Goal: Information Seeking & Learning: Learn about a topic

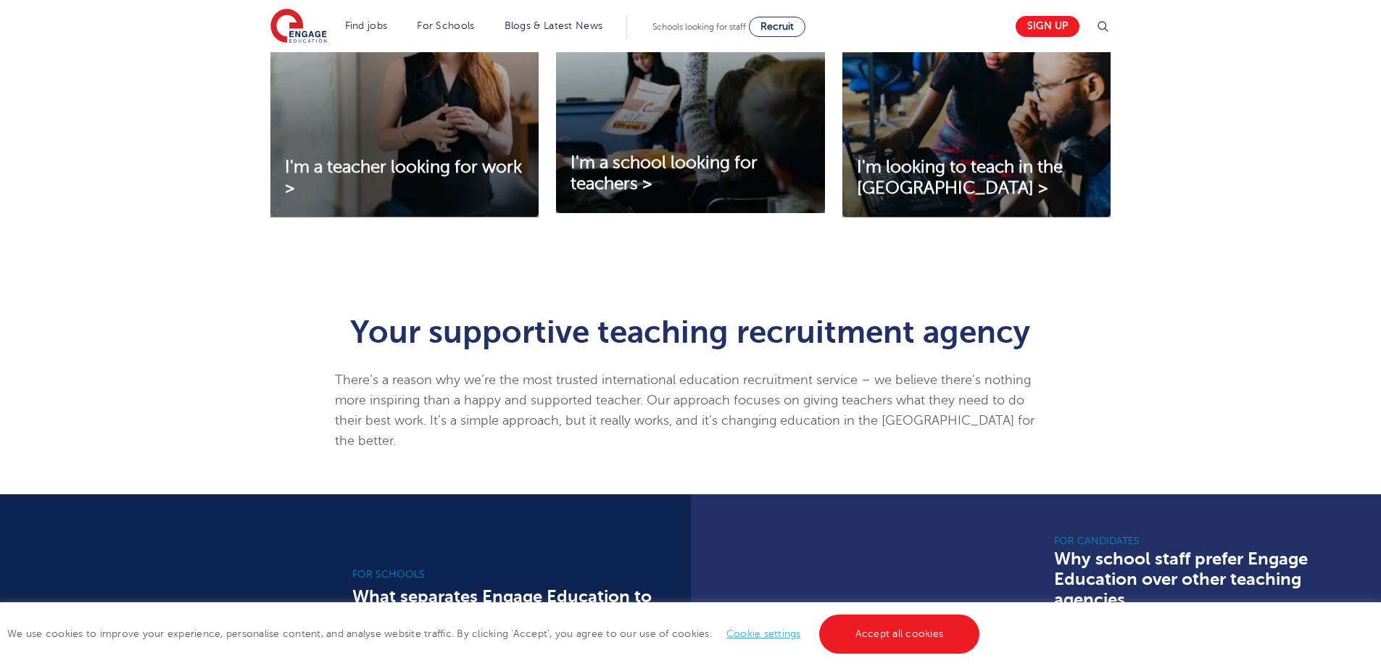
scroll to position [612, 0]
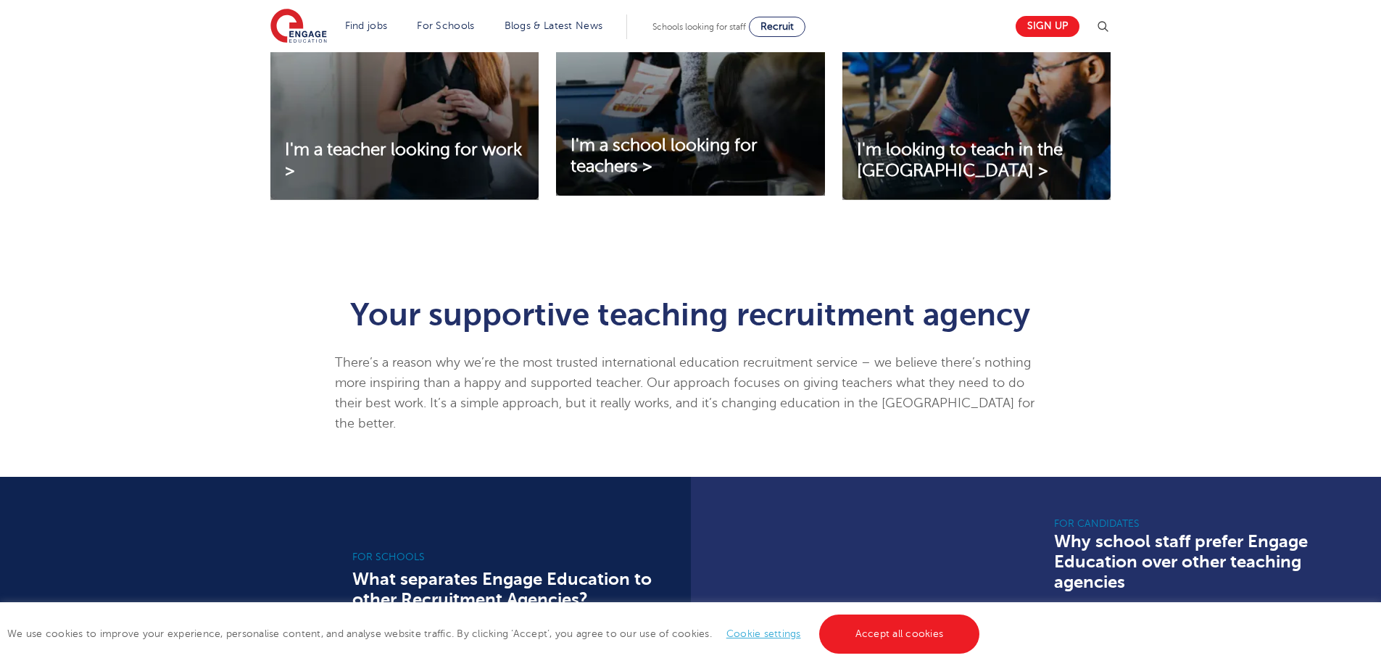
click at [884, 610] on div "We use cookies to improve your experience, personalise content, and analyse web…" at bounding box center [690, 634] width 1381 height 64
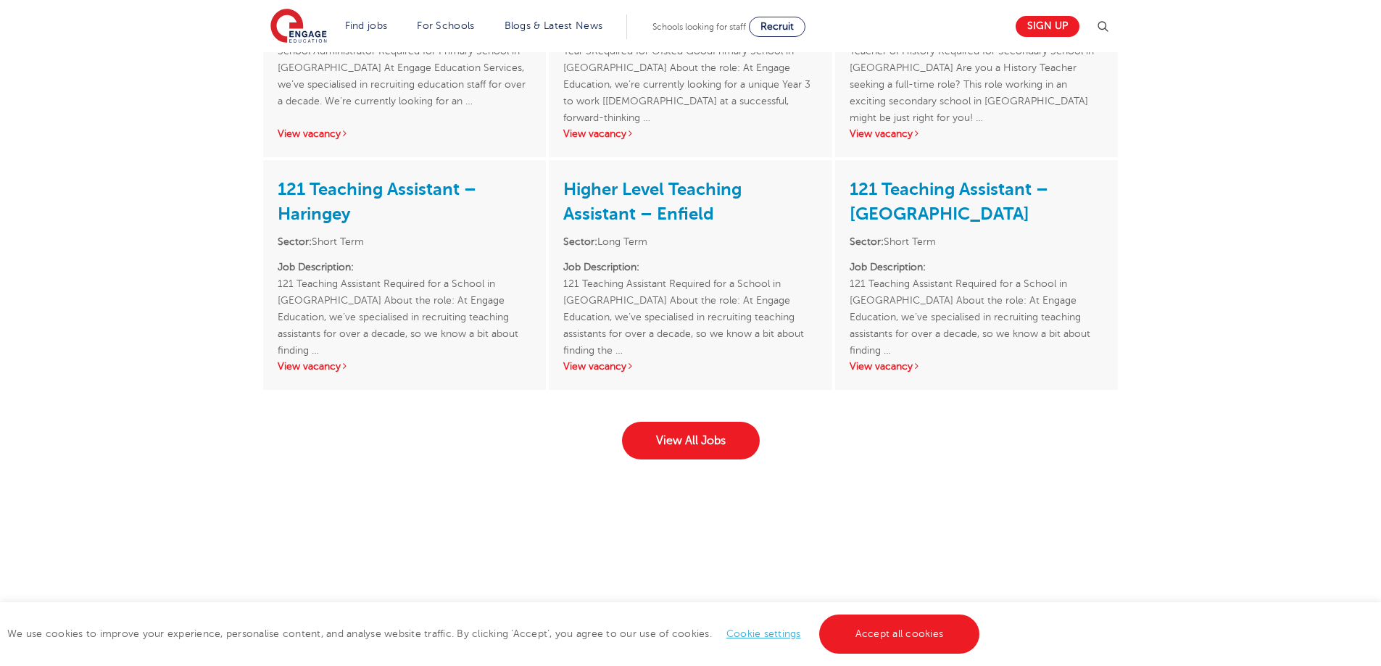
scroll to position [2230, 0]
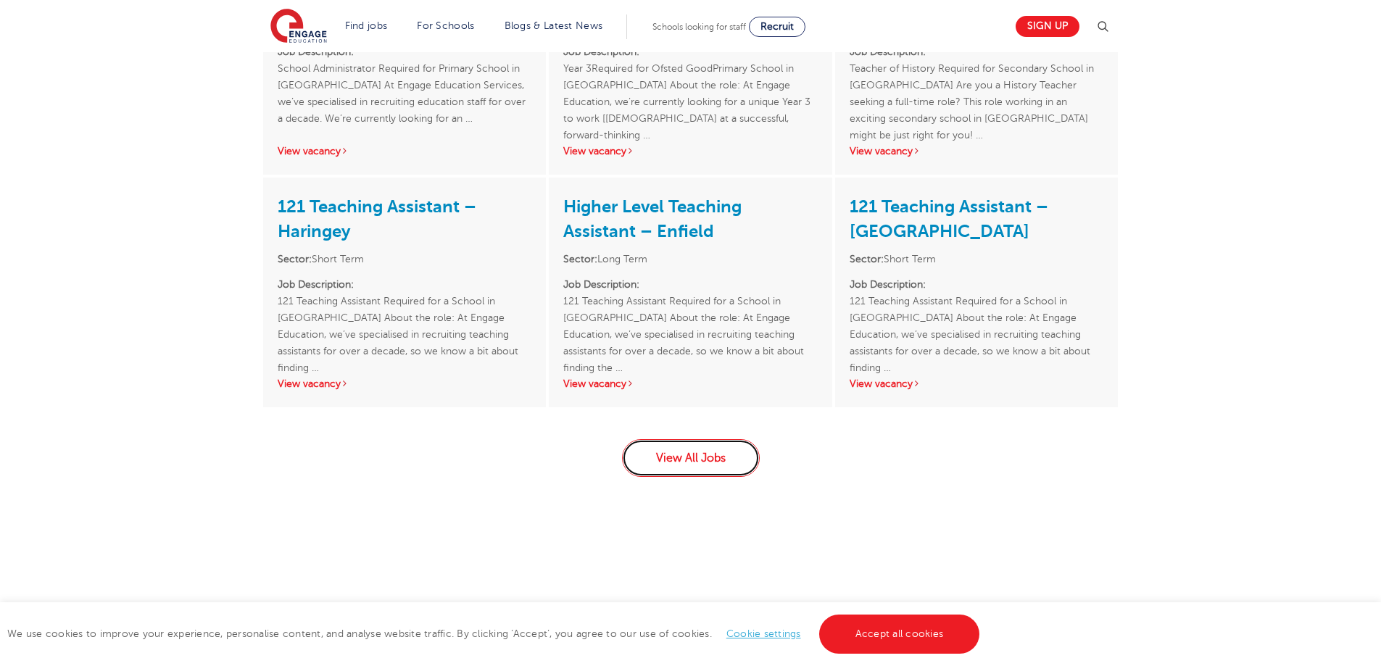
click at [677, 439] on link "View All Jobs" at bounding box center [691, 458] width 138 height 38
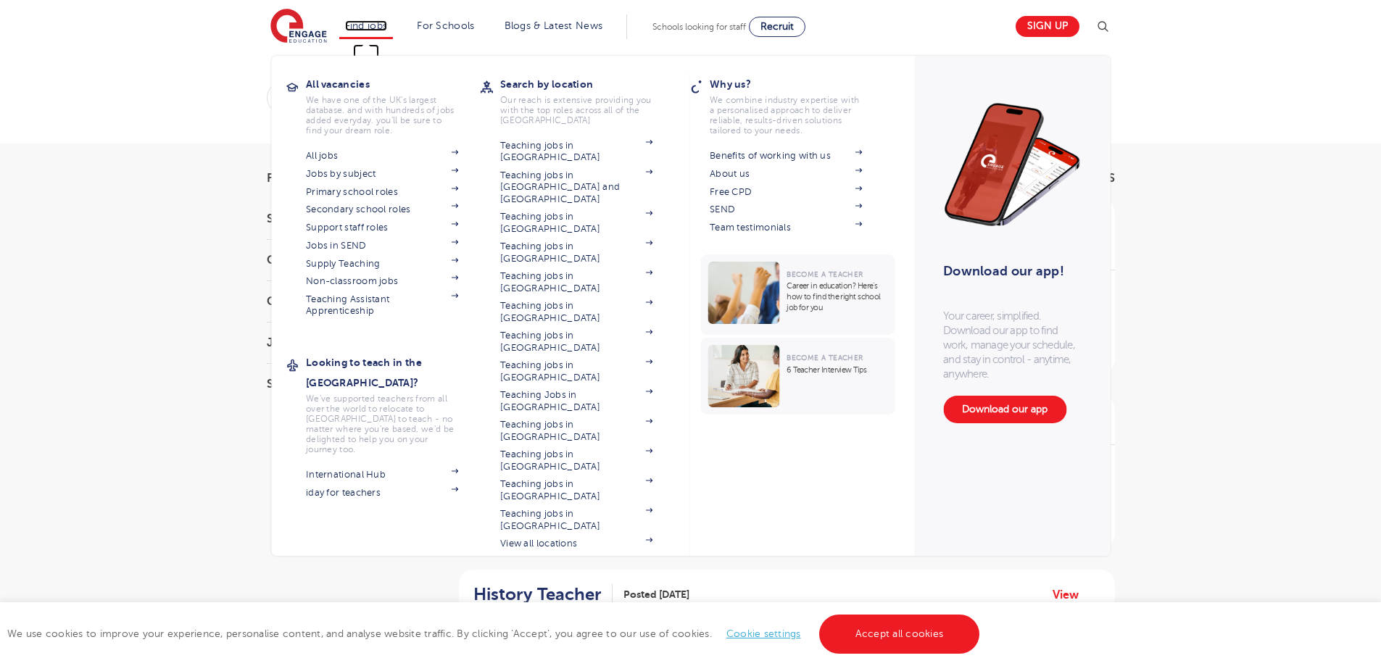
click at [360, 25] on link "Find jobs" at bounding box center [366, 25] width 43 height 11
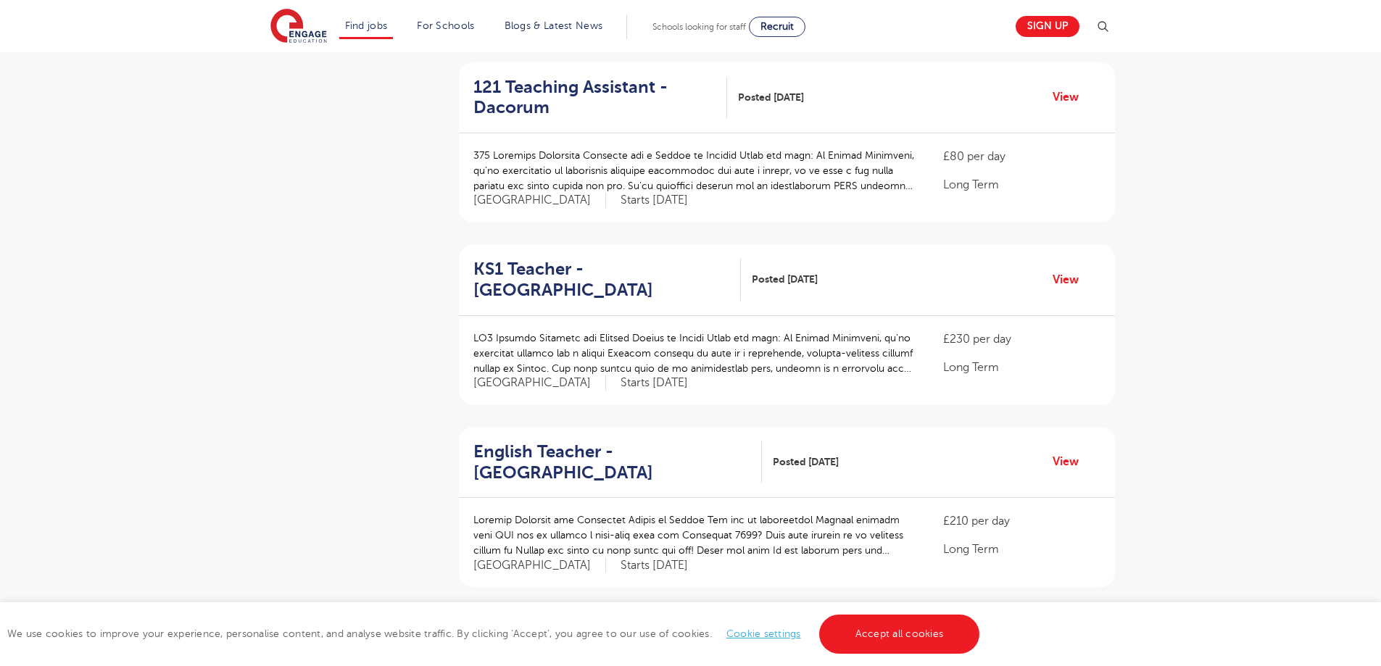
scroll to position [1842, 0]
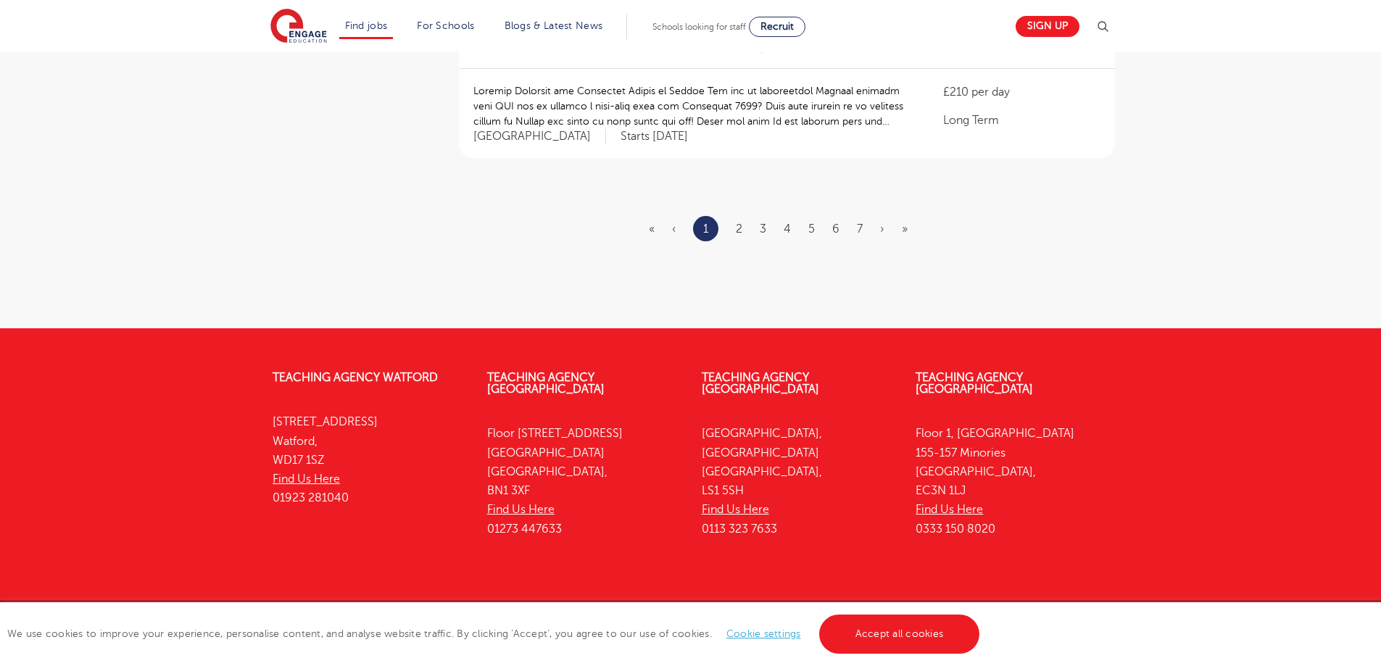
click at [733, 216] on ul "« ‹ 1 2 3 4 5 6 7 › »" at bounding box center [787, 228] width 276 height 25
click at [738, 223] on link "2" at bounding box center [739, 229] width 7 height 13
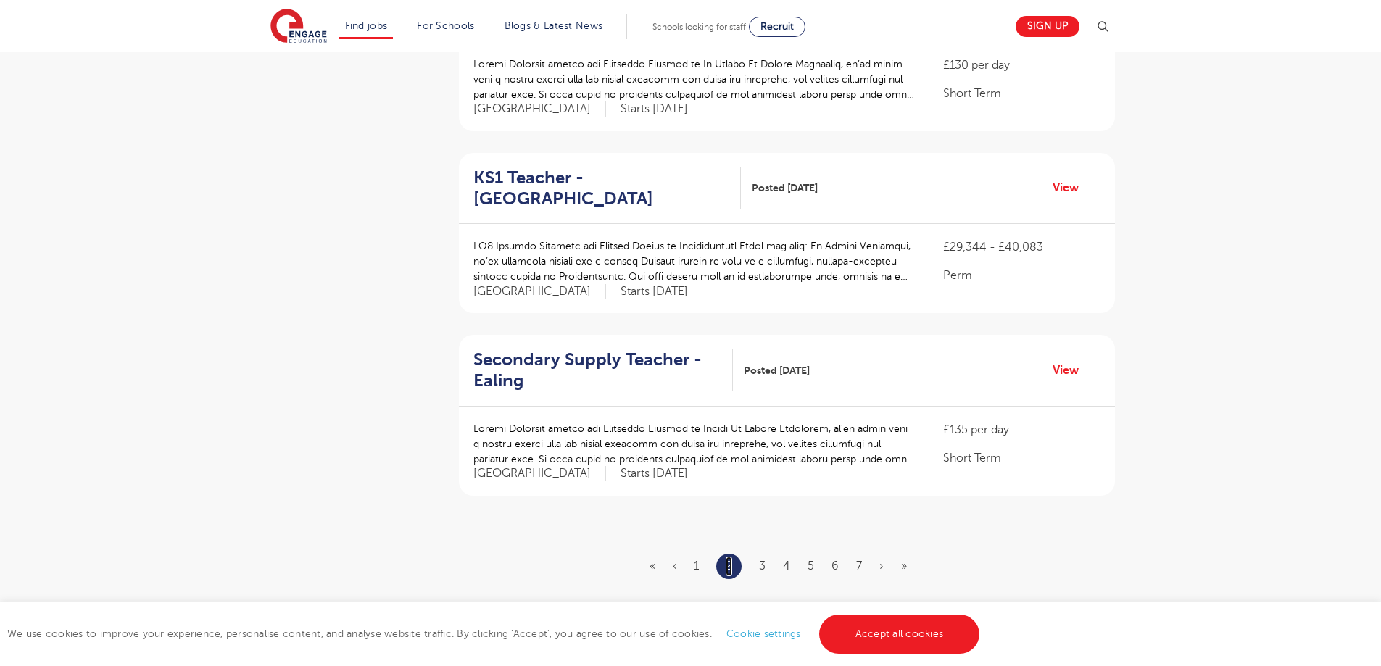
scroll to position [1801, 0]
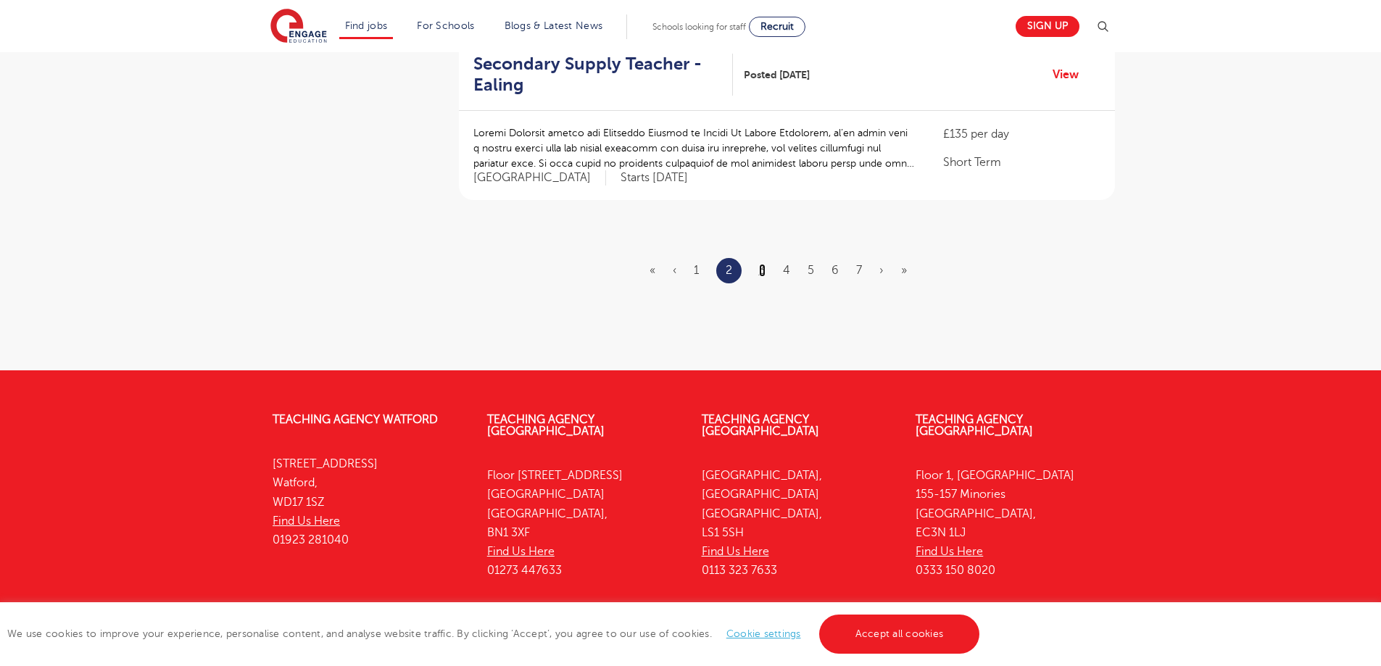
click at [761, 264] on link "3" at bounding box center [762, 270] width 7 height 13
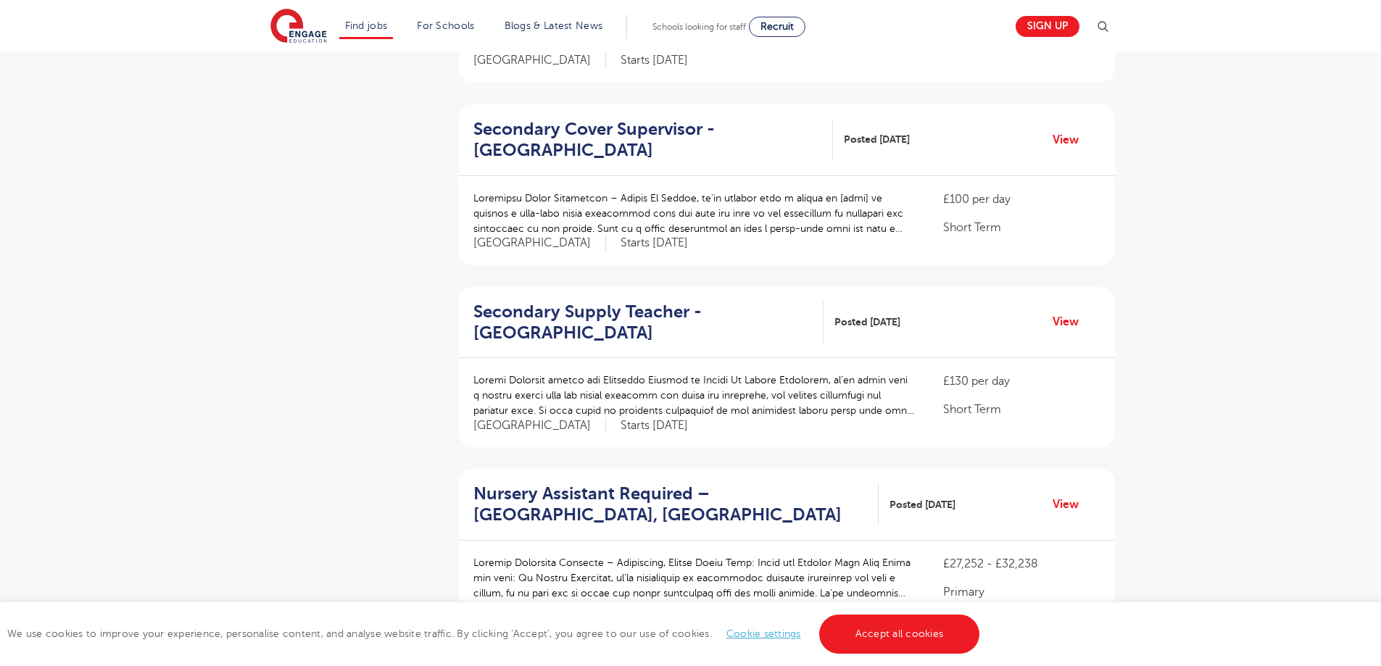
scroll to position [1835, 0]
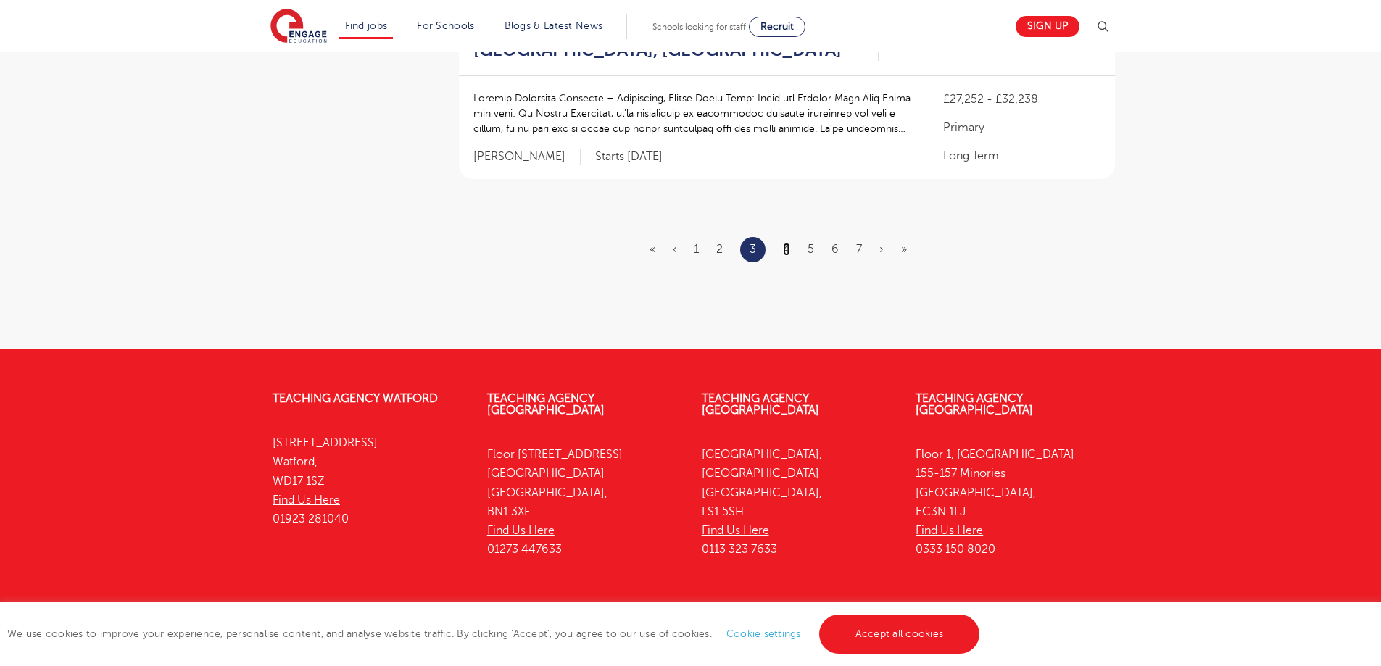
click at [785, 243] on link "4" at bounding box center [786, 249] width 7 height 13
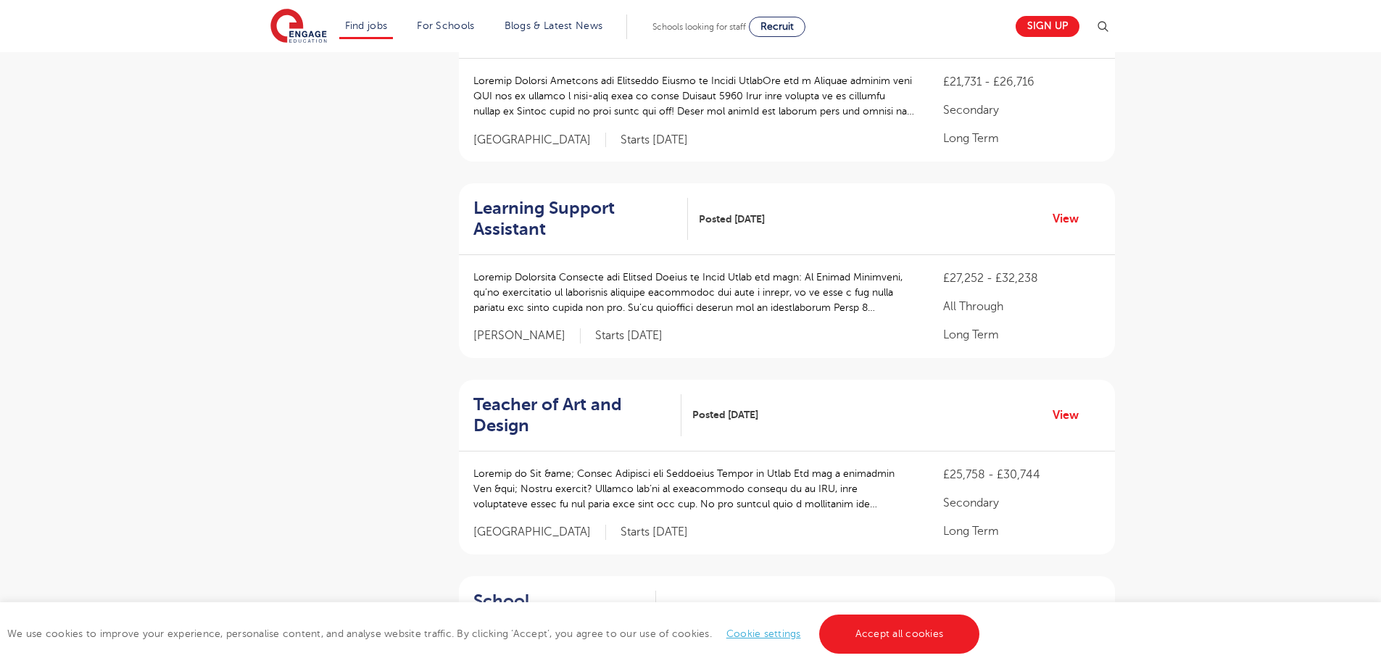
scroll to position [1917, 0]
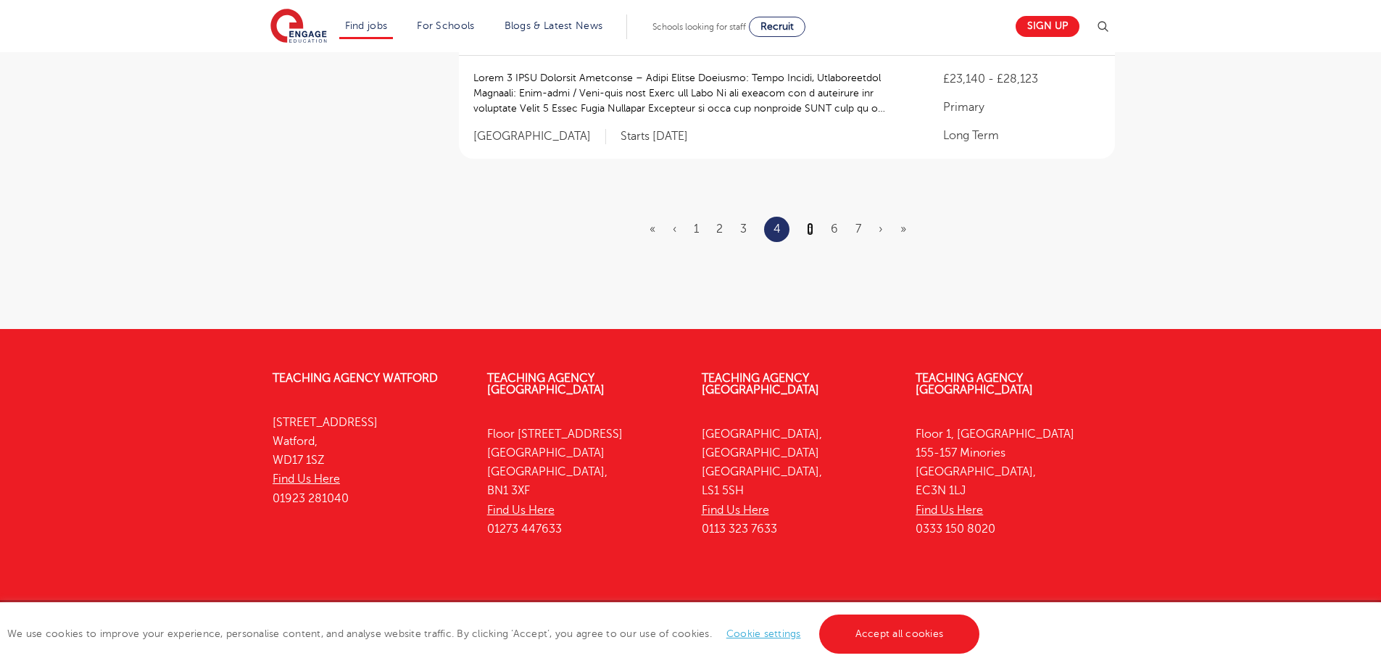
click at [808, 223] on link "5" at bounding box center [810, 229] width 7 height 13
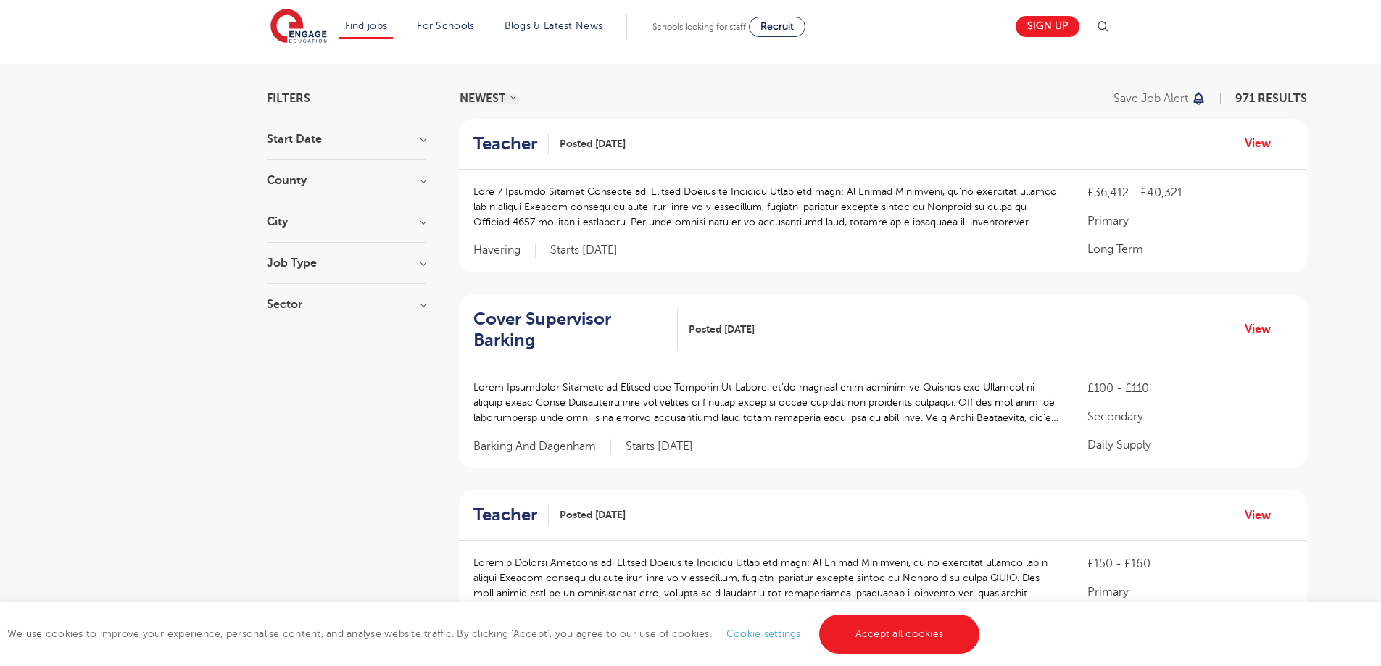
scroll to position [1855, 0]
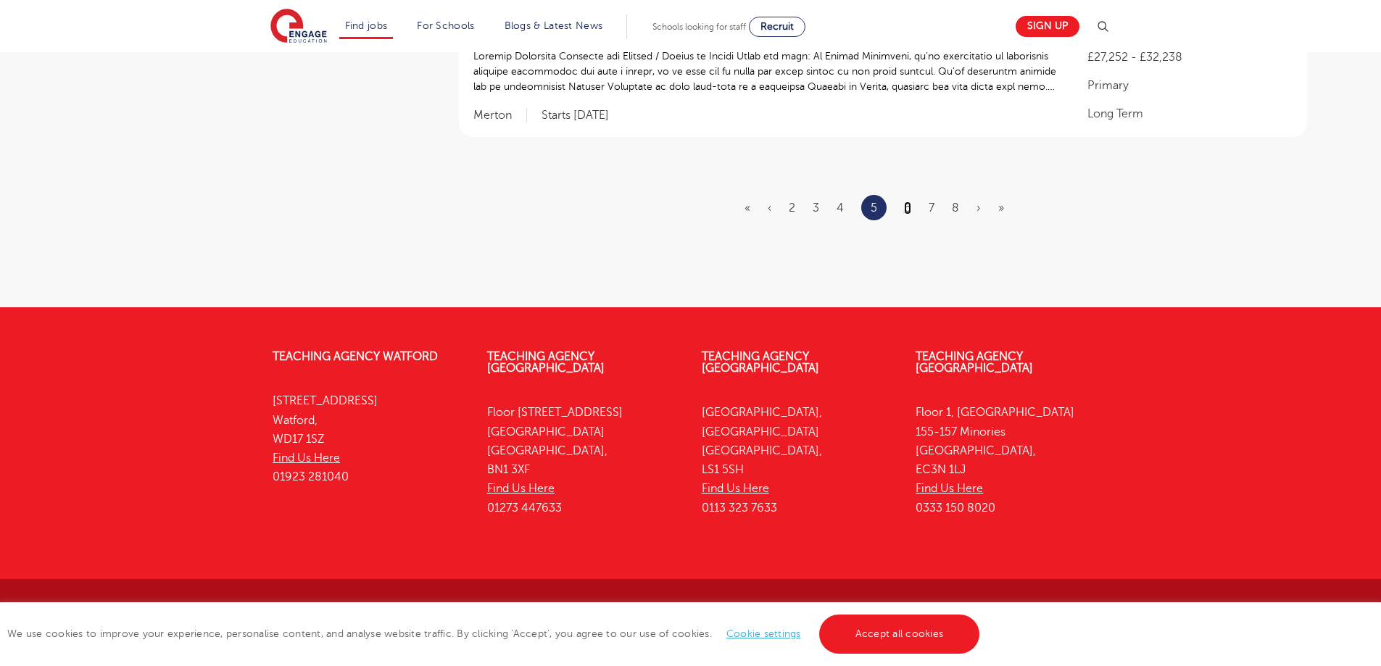
click at [906, 204] on link "6" at bounding box center [907, 208] width 7 height 13
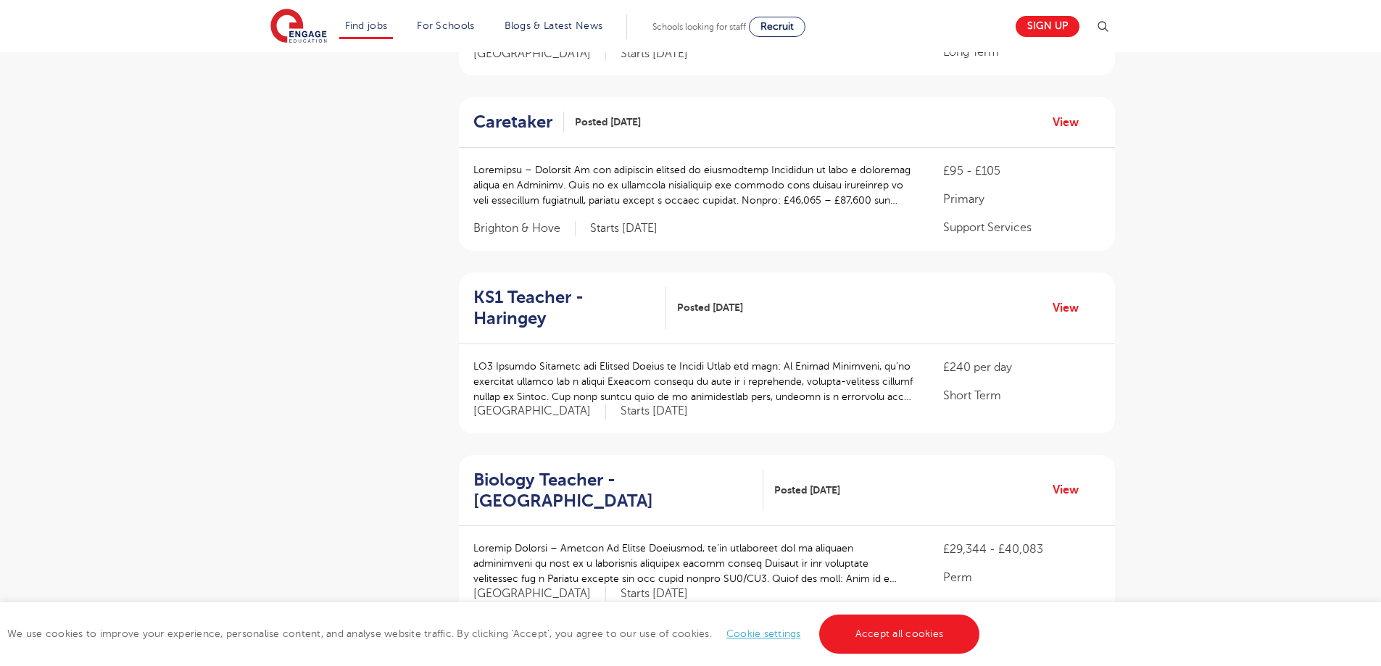
scroll to position [1890, 0]
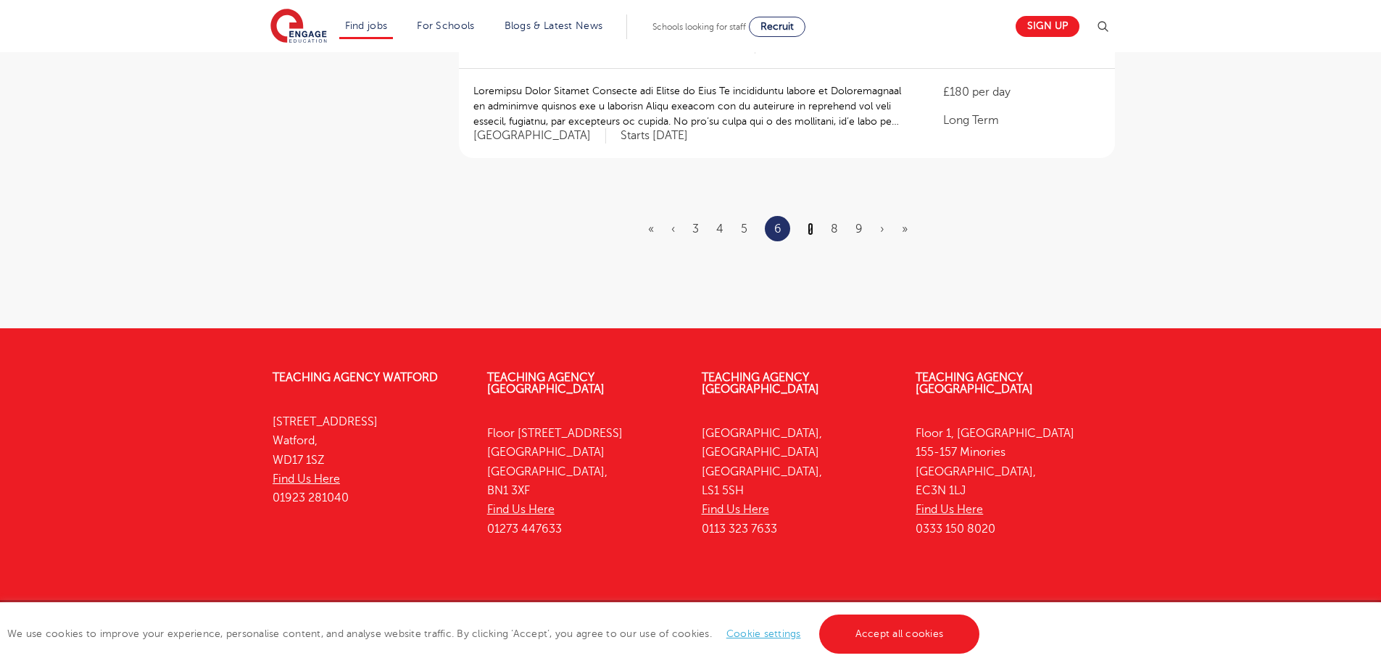
click at [808, 223] on link "7" at bounding box center [811, 229] width 6 height 13
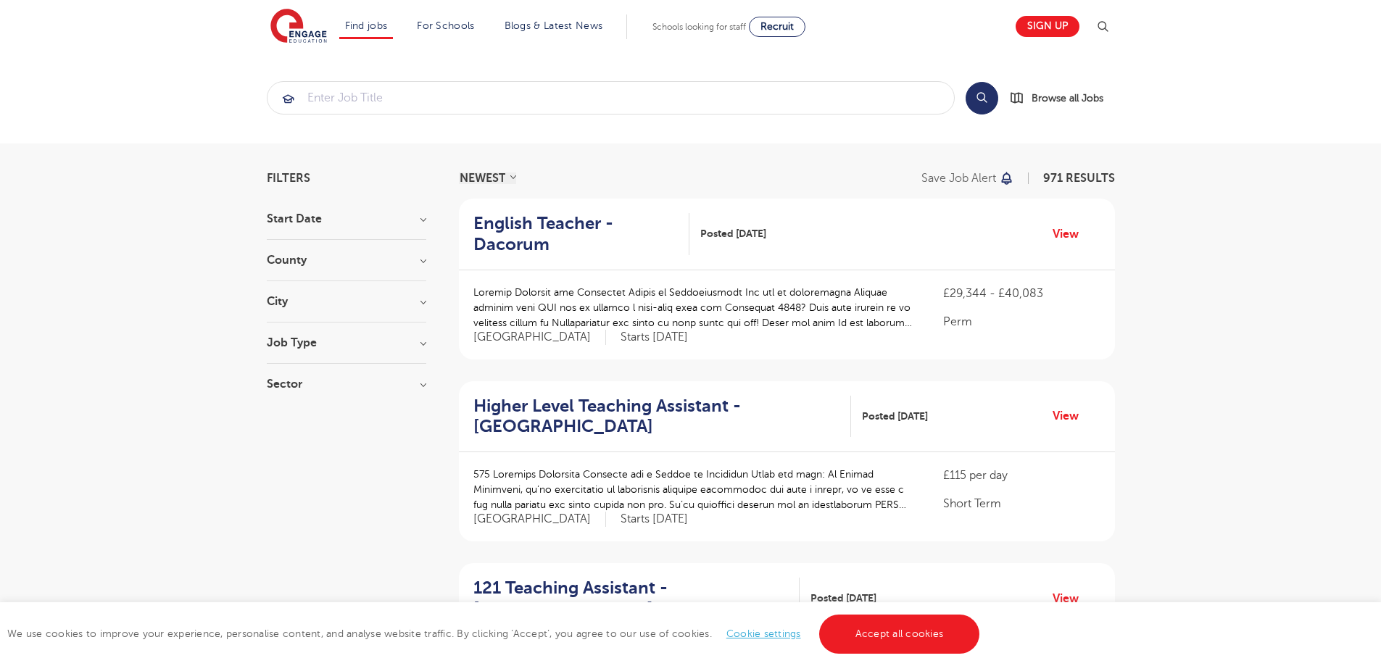
scroll to position [1842, 0]
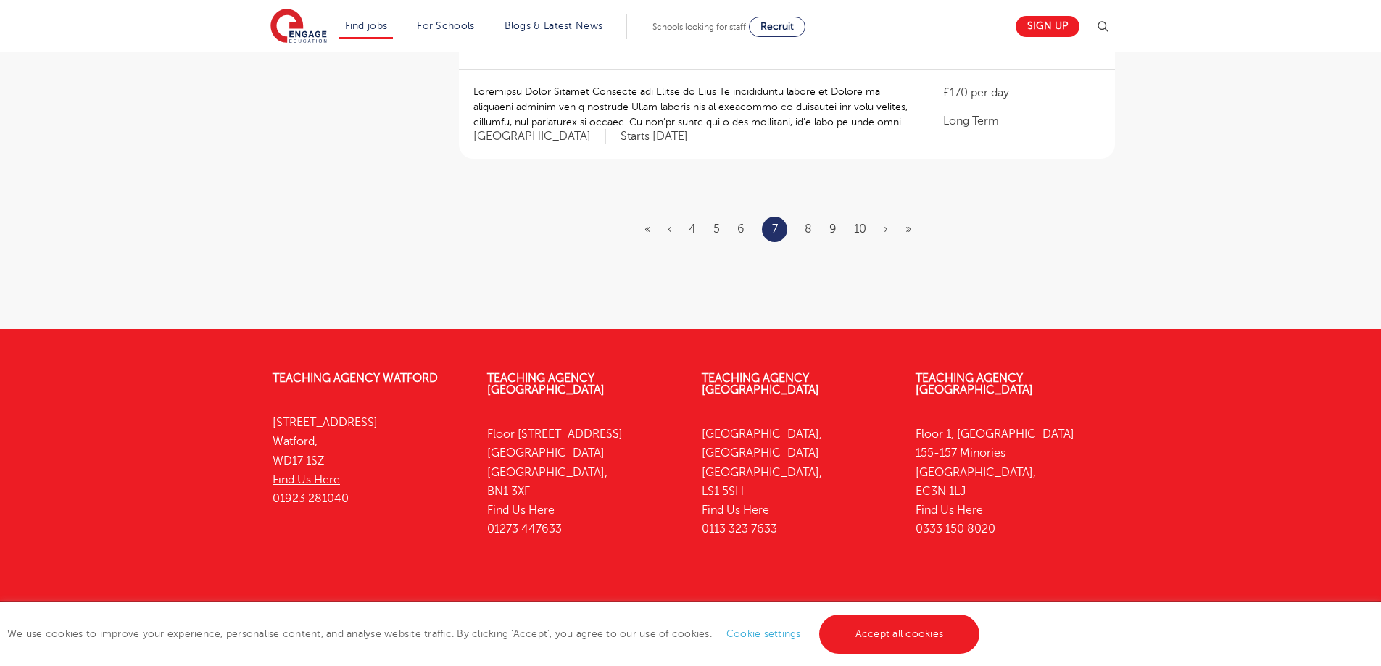
click at [804, 217] on ul "« ‹ 4 5 6 7 8 9 10 › »" at bounding box center [786, 229] width 284 height 25
click at [806, 223] on link "8" at bounding box center [808, 229] width 7 height 13
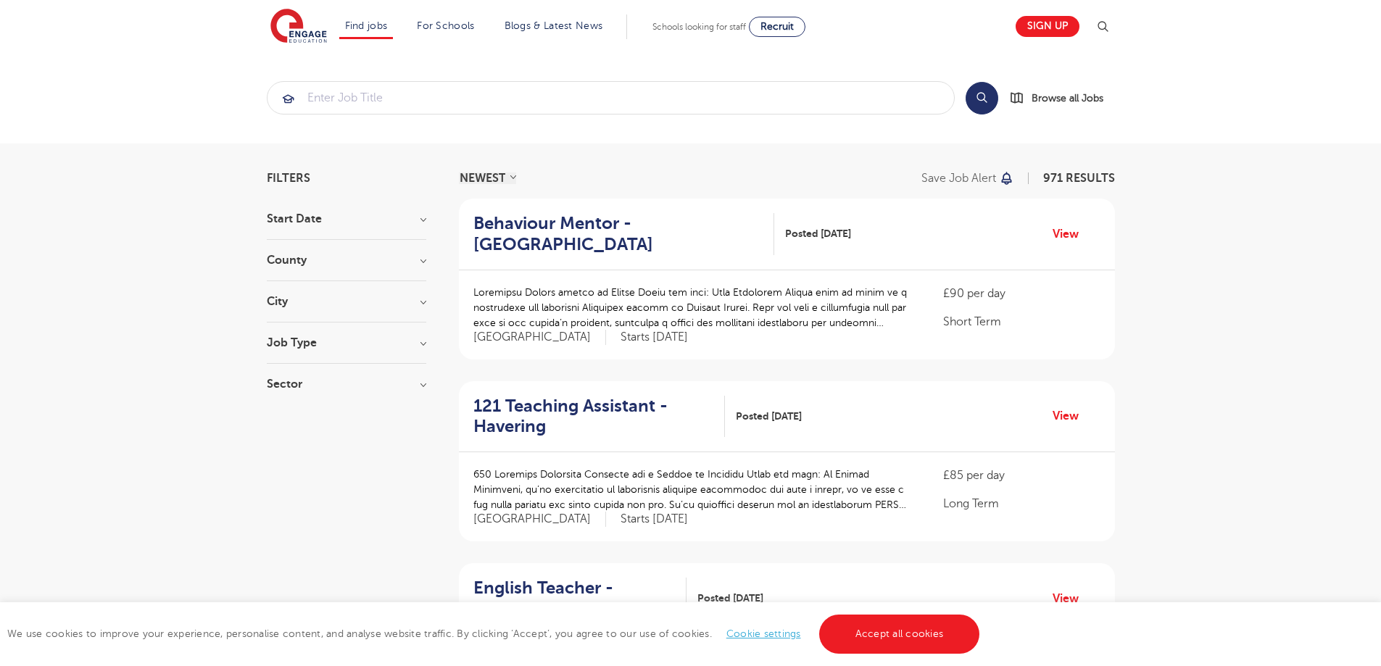
scroll to position [1842, 0]
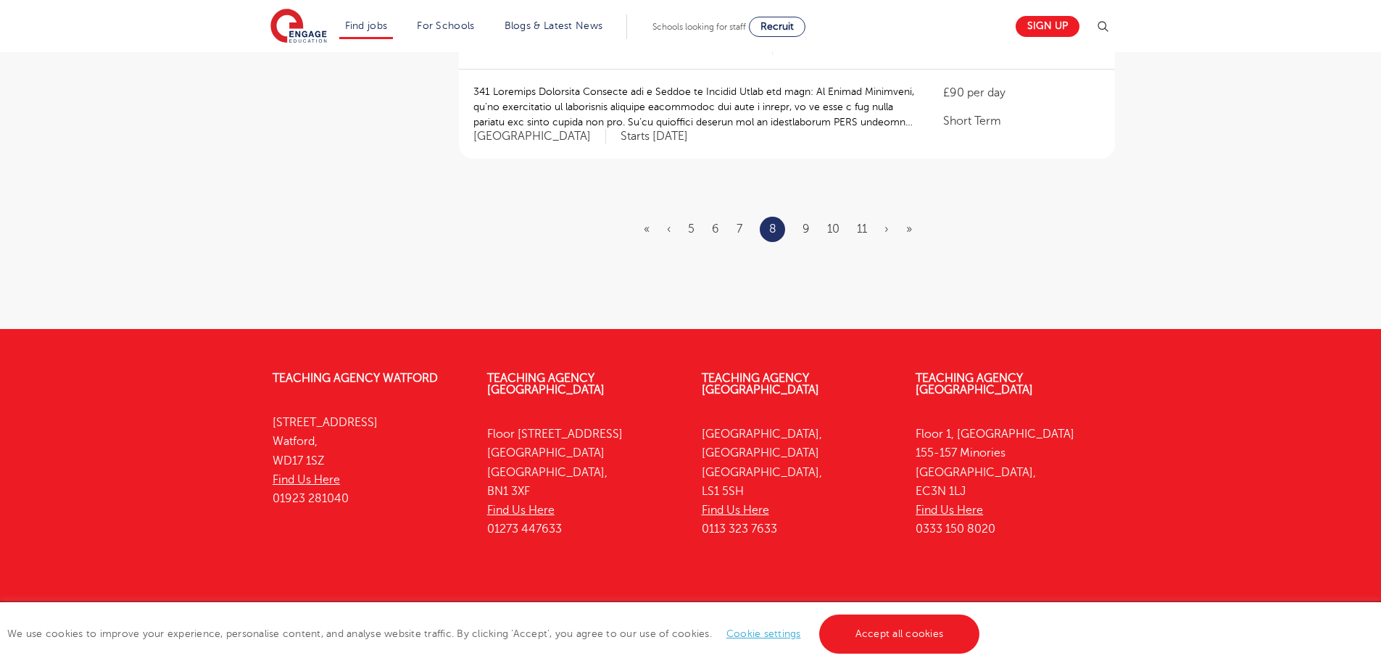
click at [800, 217] on ul "« ‹ 5 6 7 8 9 10 11 › »" at bounding box center [787, 229] width 286 height 25
click at [805, 223] on link "9" at bounding box center [805, 229] width 7 height 13
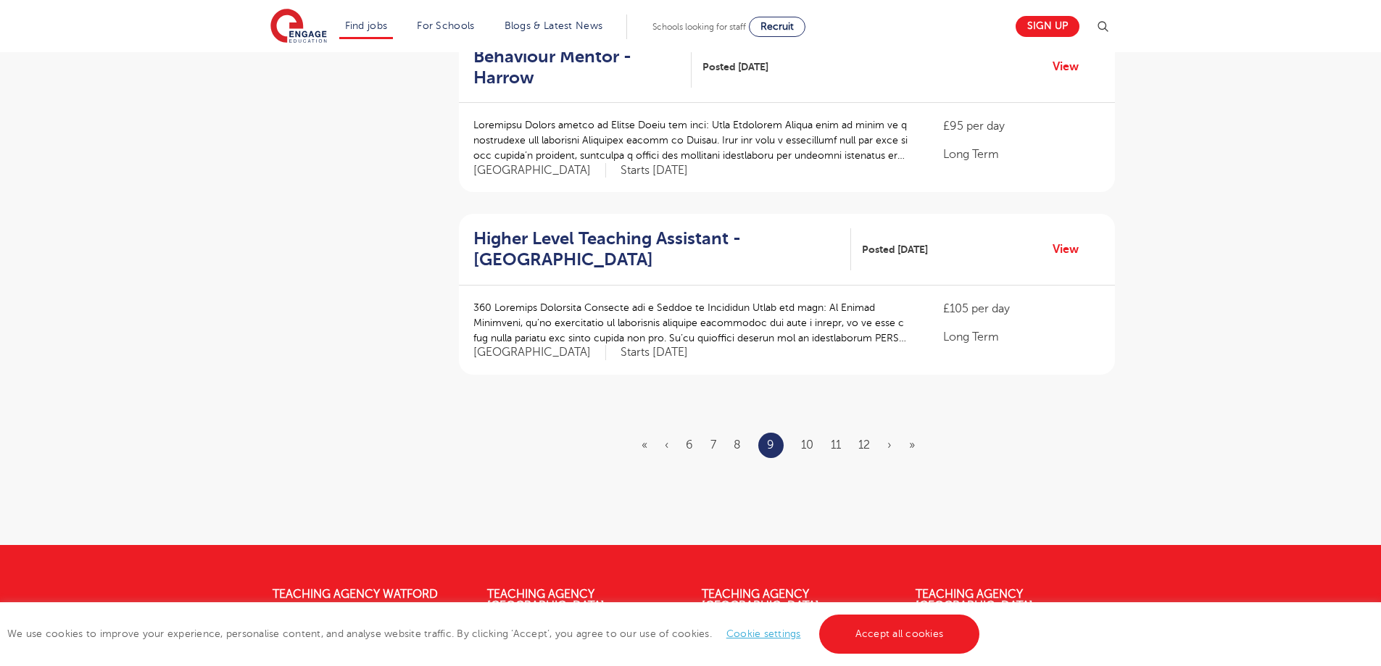
scroll to position [1586, 0]
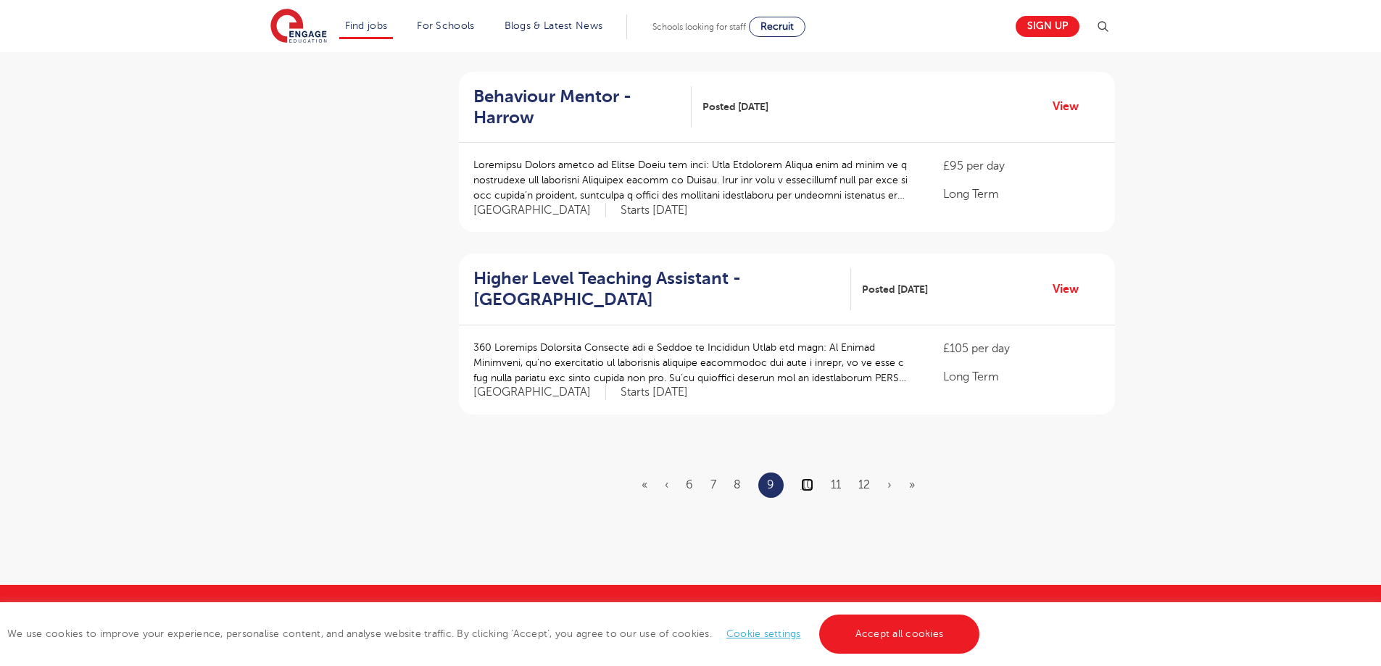
click at [801, 478] on link "10" at bounding box center [807, 484] width 12 height 13
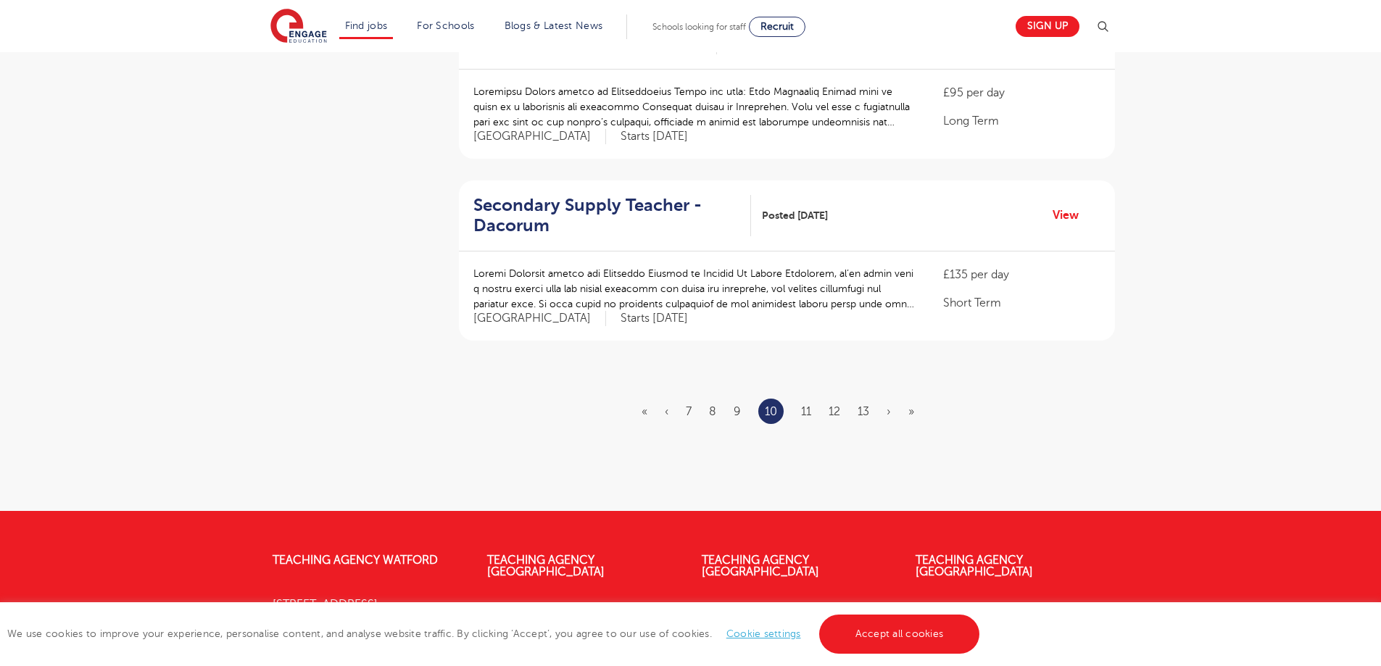
scroll to position [1648, 0]
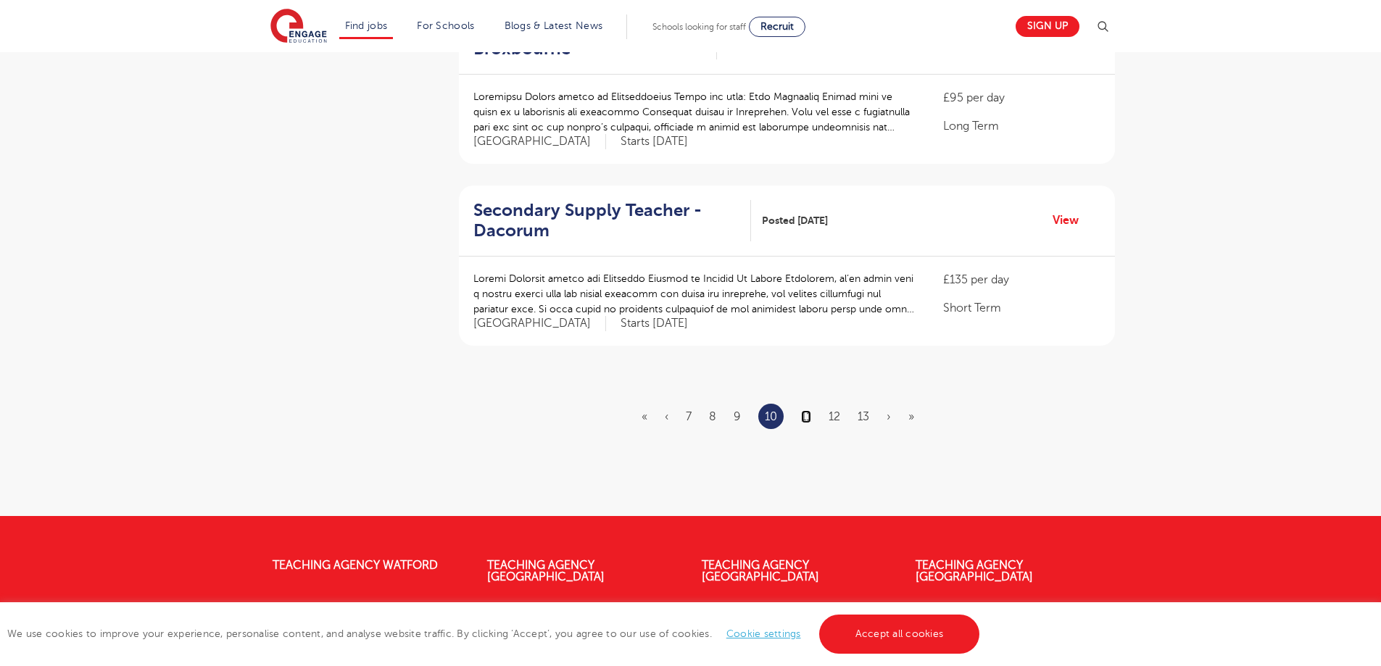
click at [801, 415] on link "11" at bounding box center [806, 416] width 10 height 13
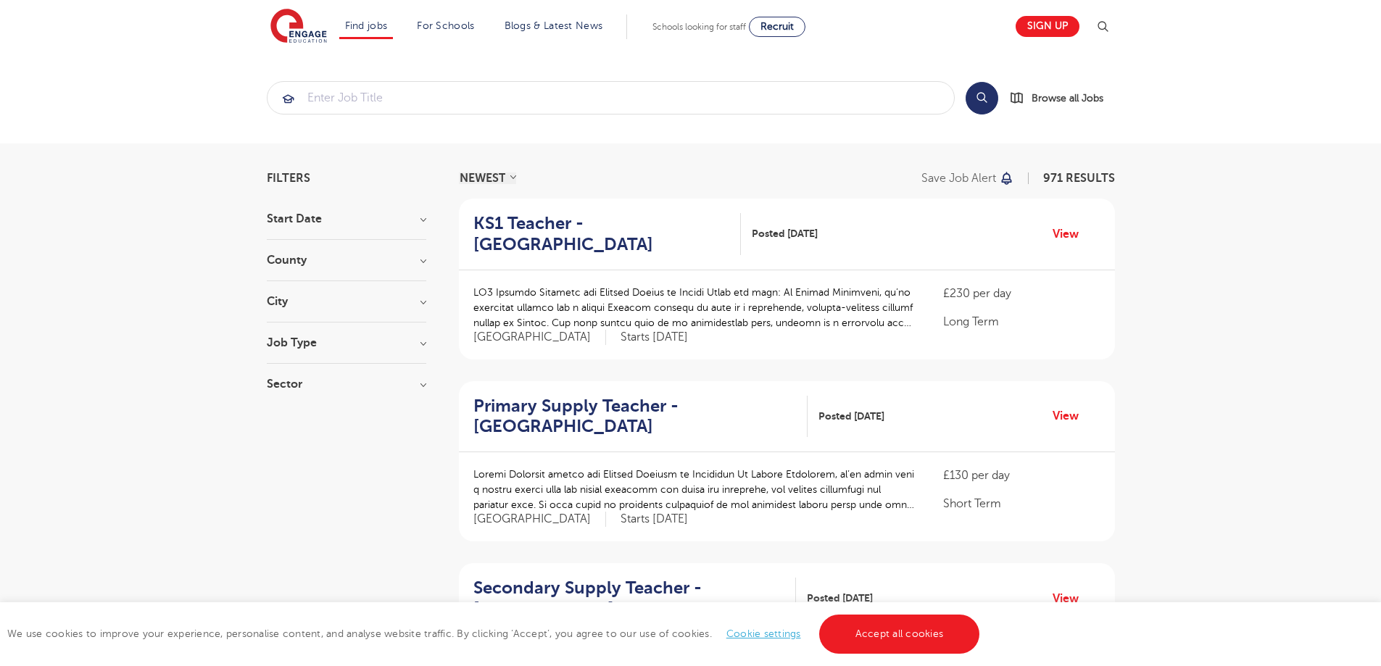
scroll to position [1842, 0]
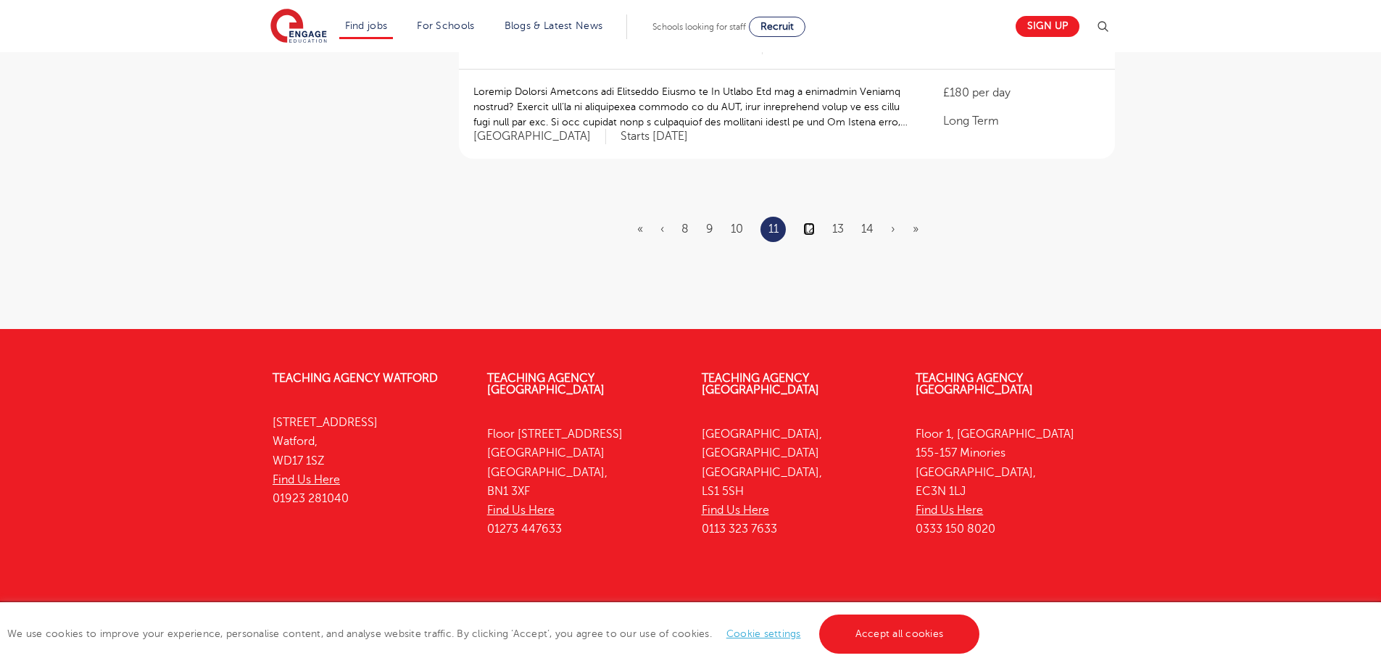
click at [807, 223] on link "12" at bounding box center [809, 229] width 12 height 13
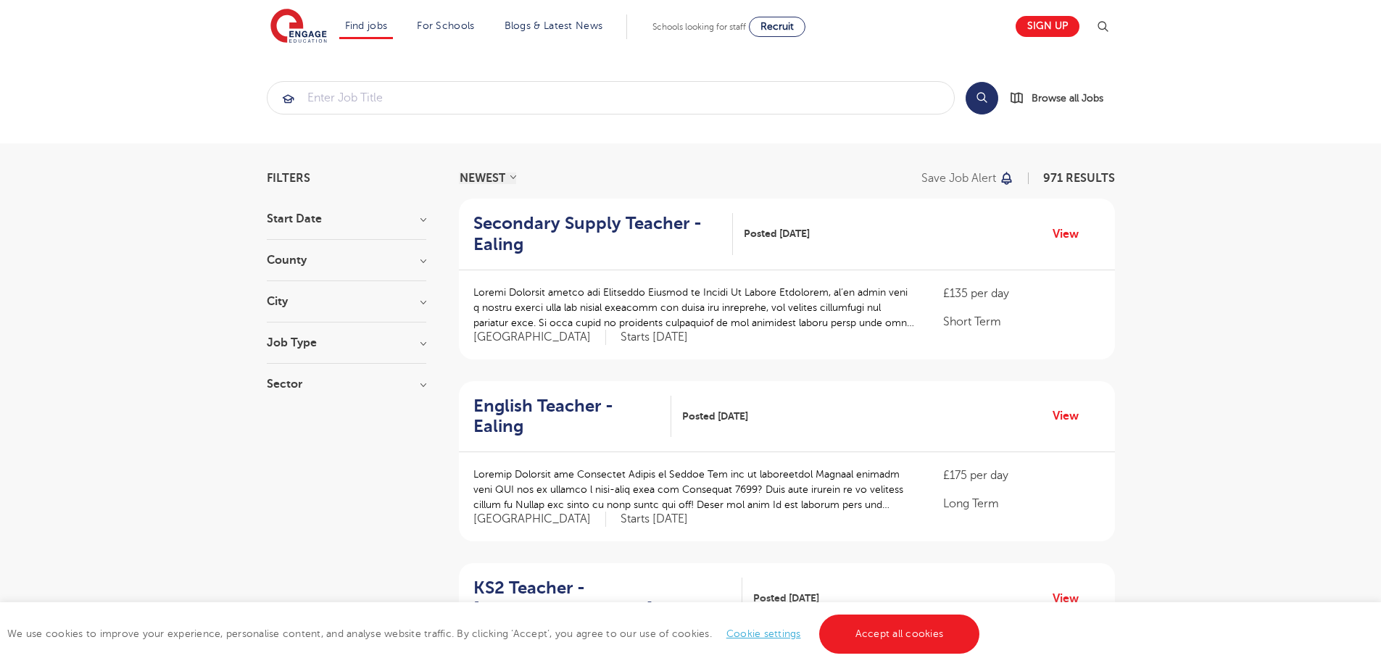
scroll to position [1786, 0]
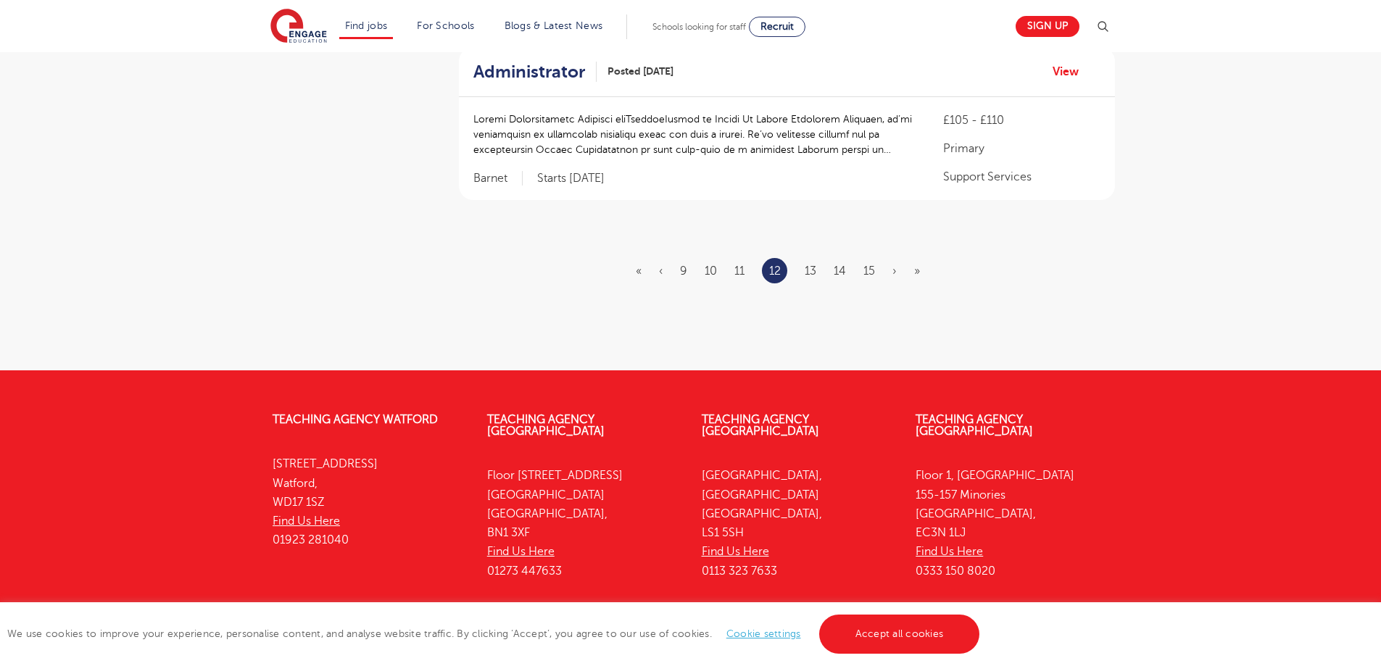
click at [815, 265] on link "13" at bounding box center [811, 271] width 12 height 13
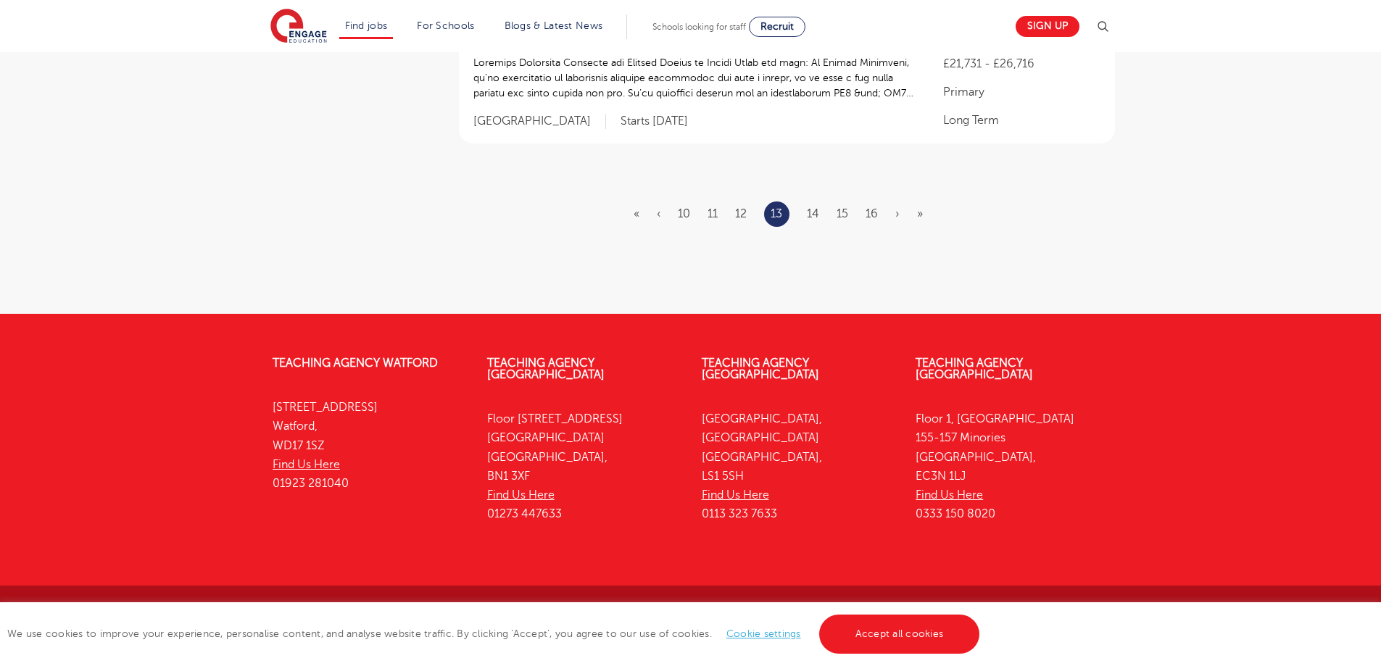
scroll to position [0, 0]
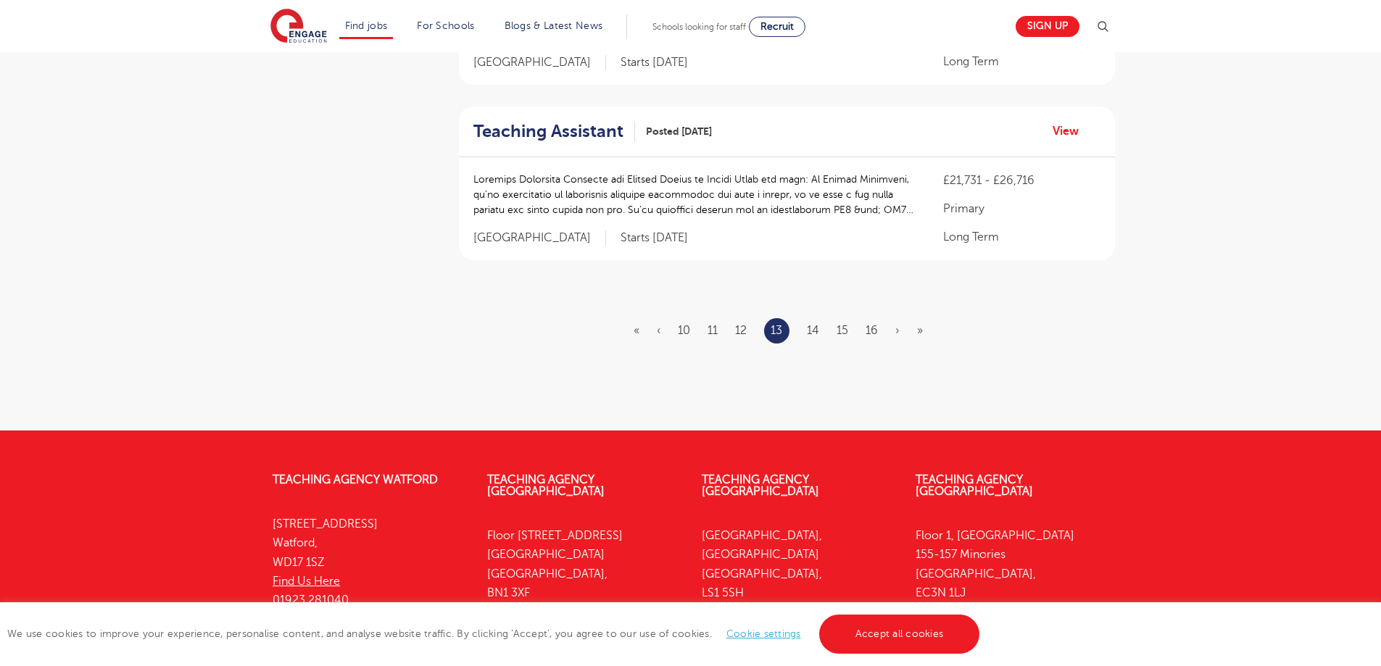
scroll to position [1792, 0]
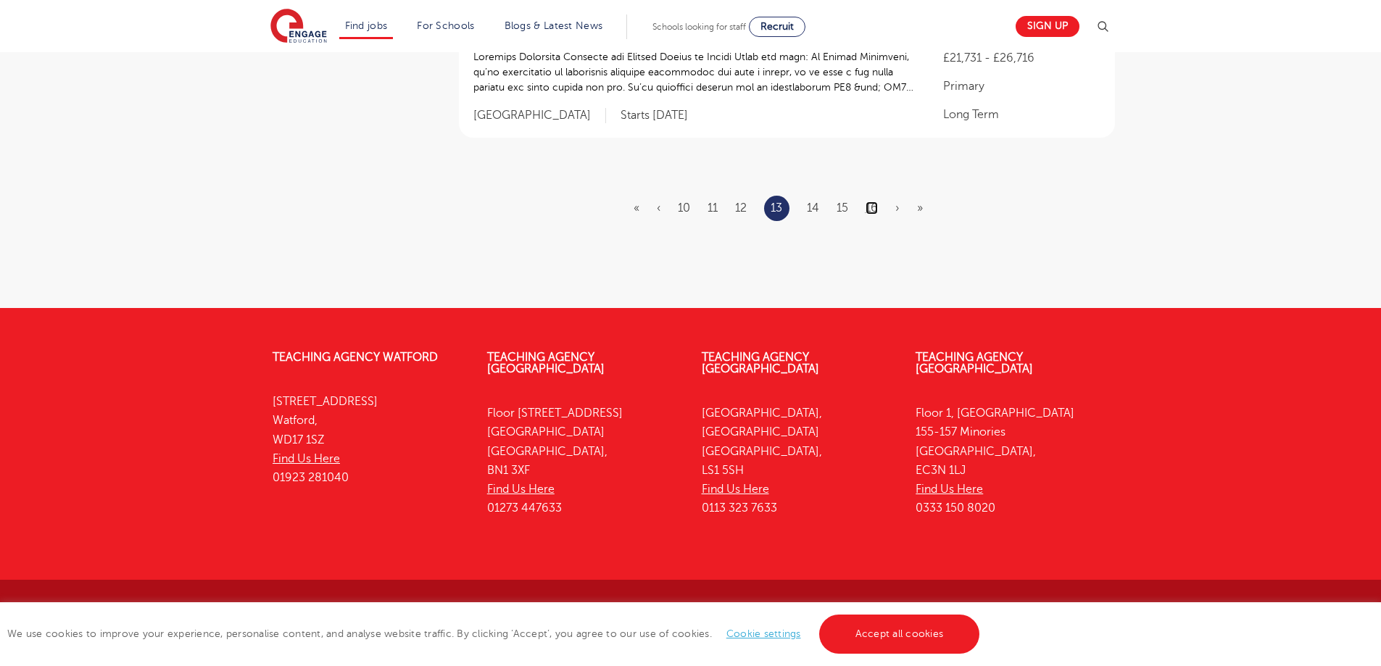
click at [872, 206] on link "16" at bounding box center [871, 208] width 12 height 13
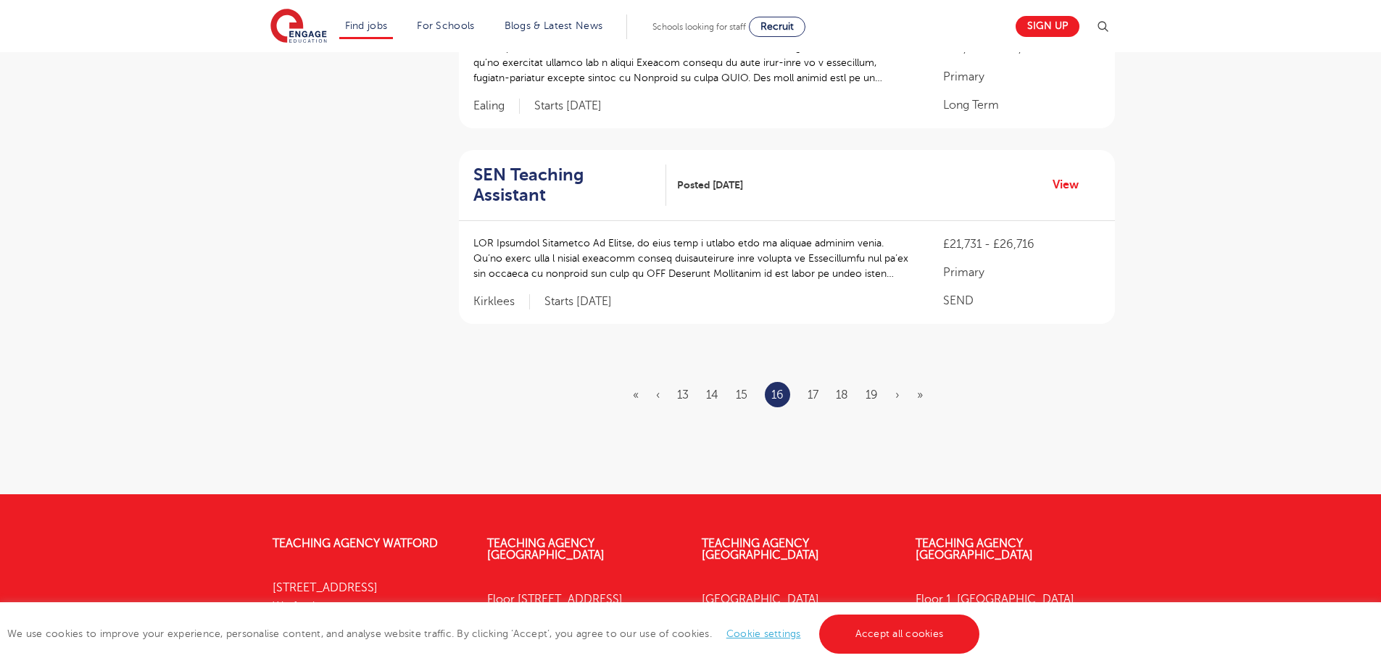
scroll to position [1842, 0]
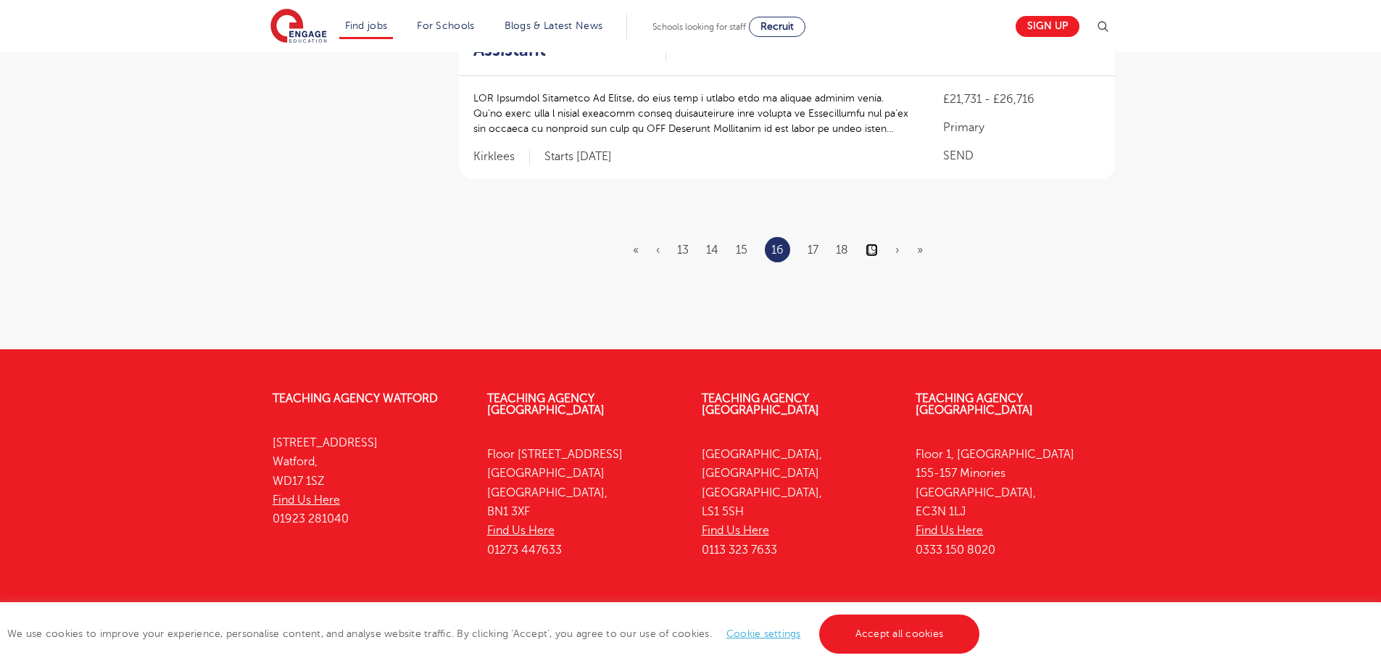
click at [873, 244] on link "19" at bounding box center [871, 250] width 12 height 13
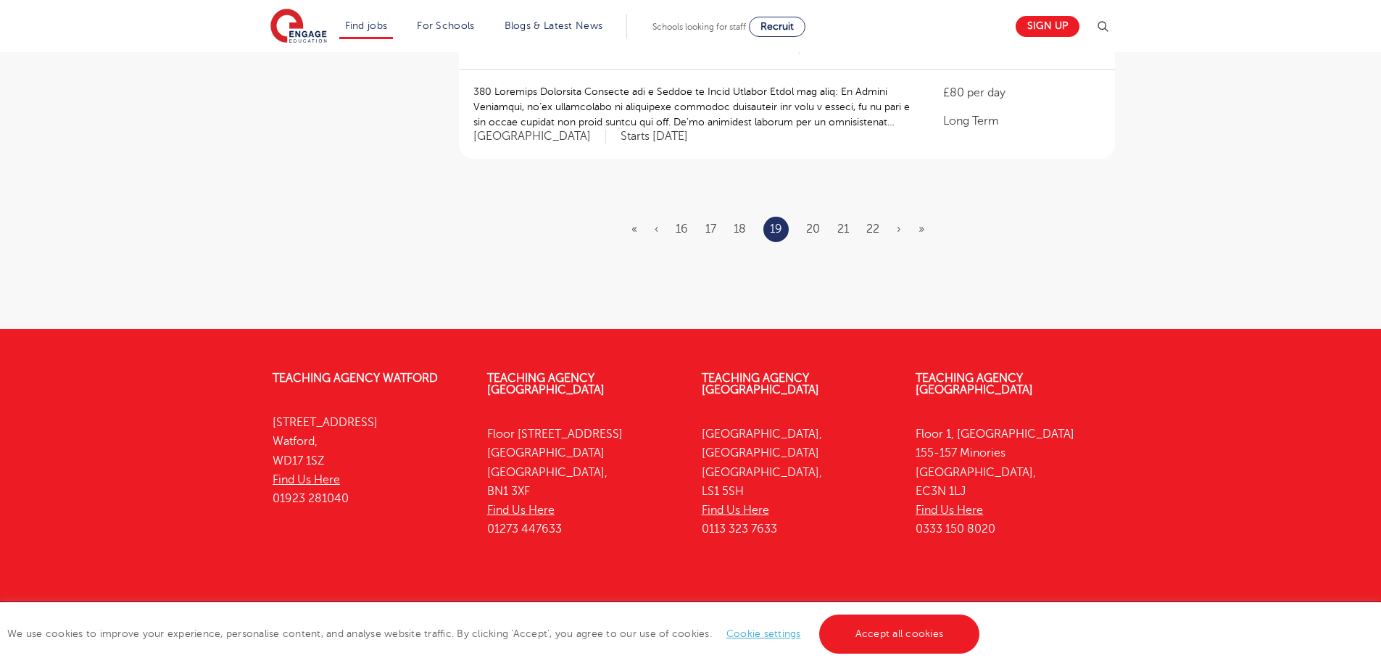
scroll to position [0, 0]
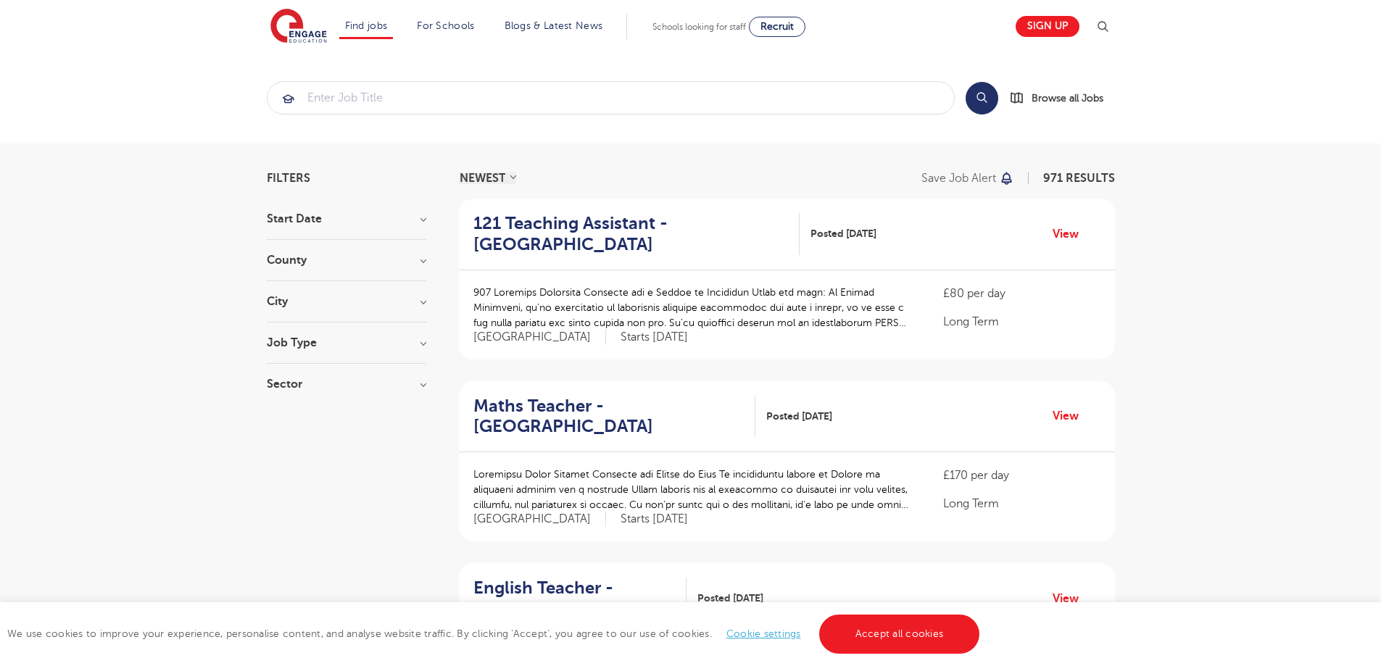
scroll to position [1842, 0]
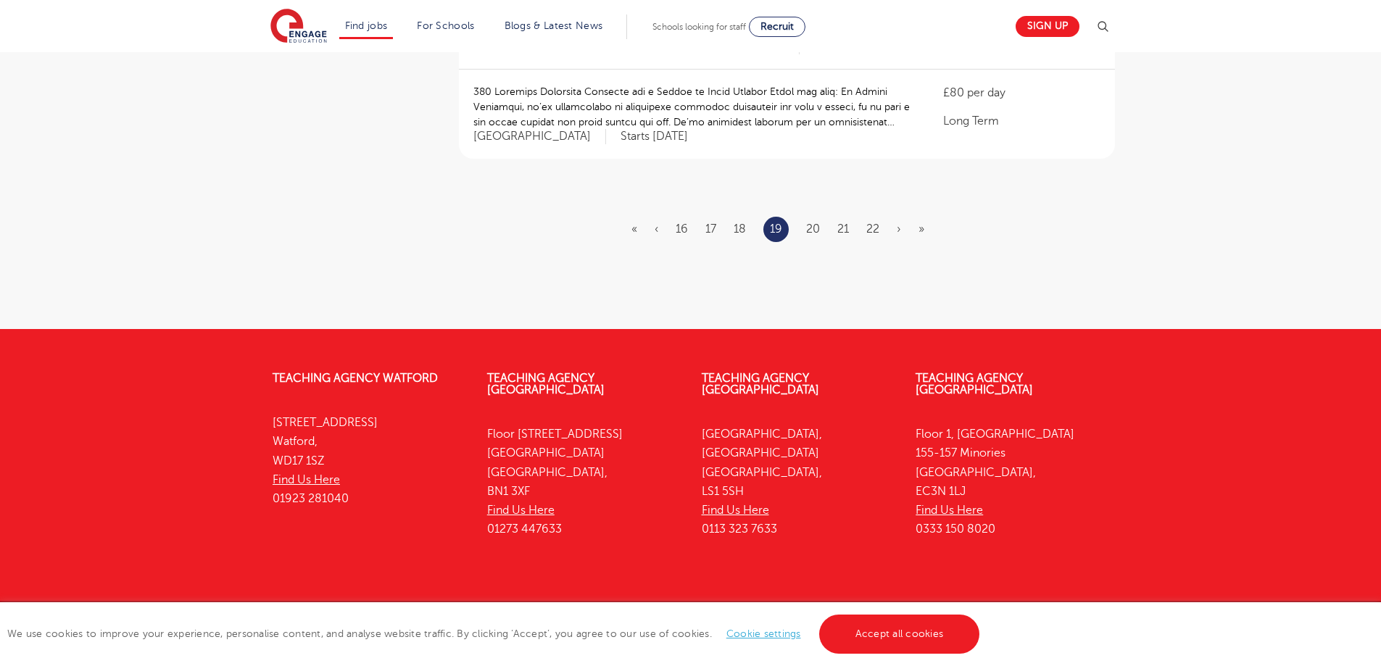
click at [803, 217] on ul "« ‹ 16 17 18 19 20 21 22 › »" at bounding box center [786, 229] width 310 height 25
click at [809, 223] on link "20" at bounding box center [813, 229] width 14 height 13
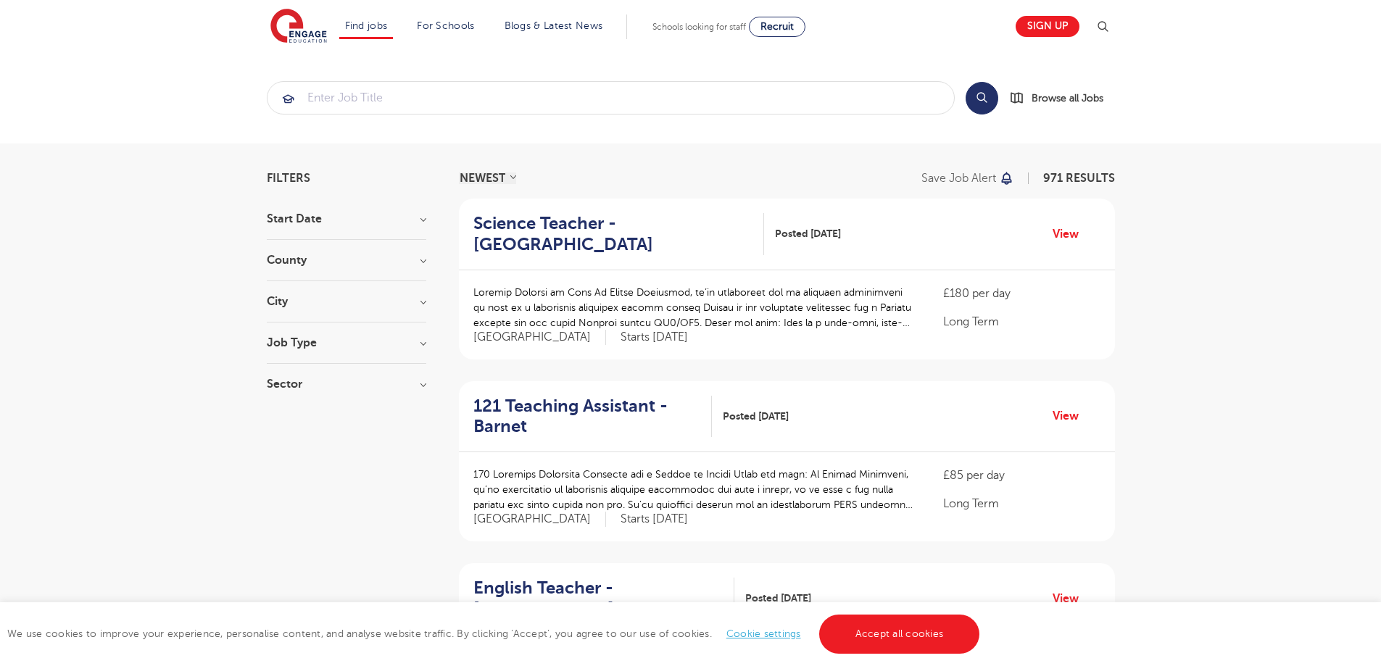
scroll to position [1828, 0]
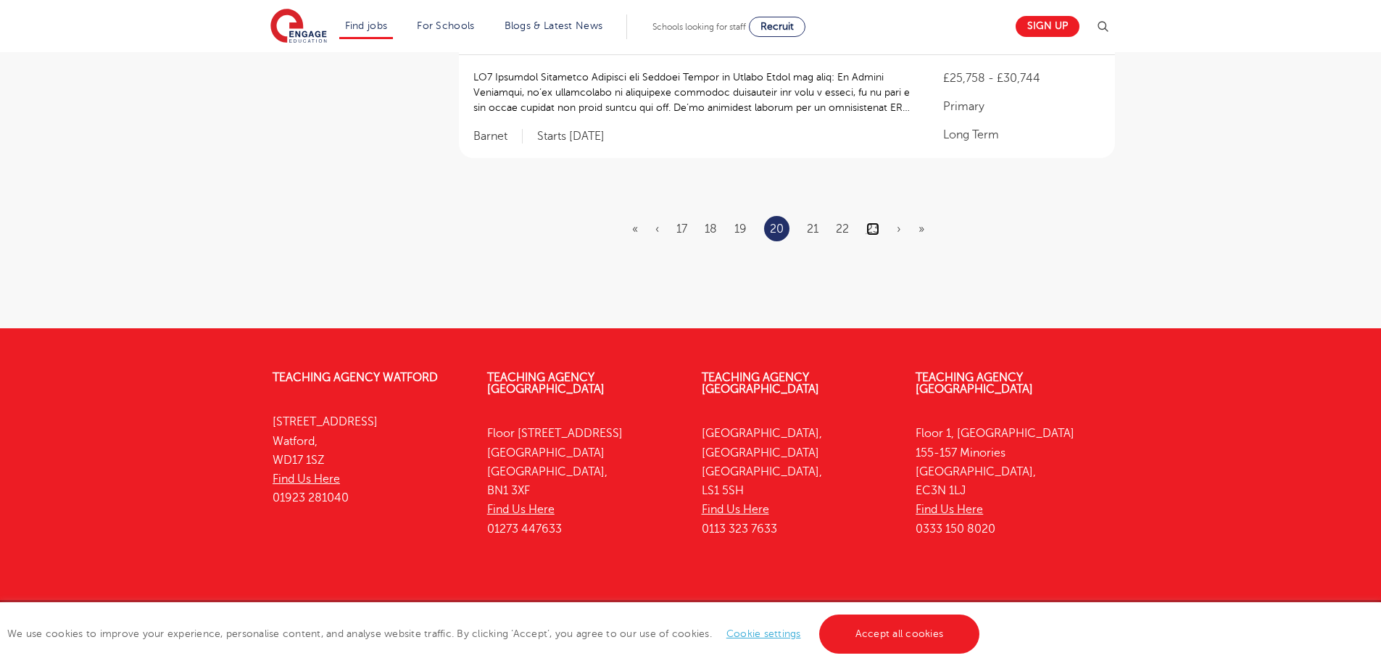
click at [868, 223] on link "23" at bounding box center [872, 229] width 13 height 13
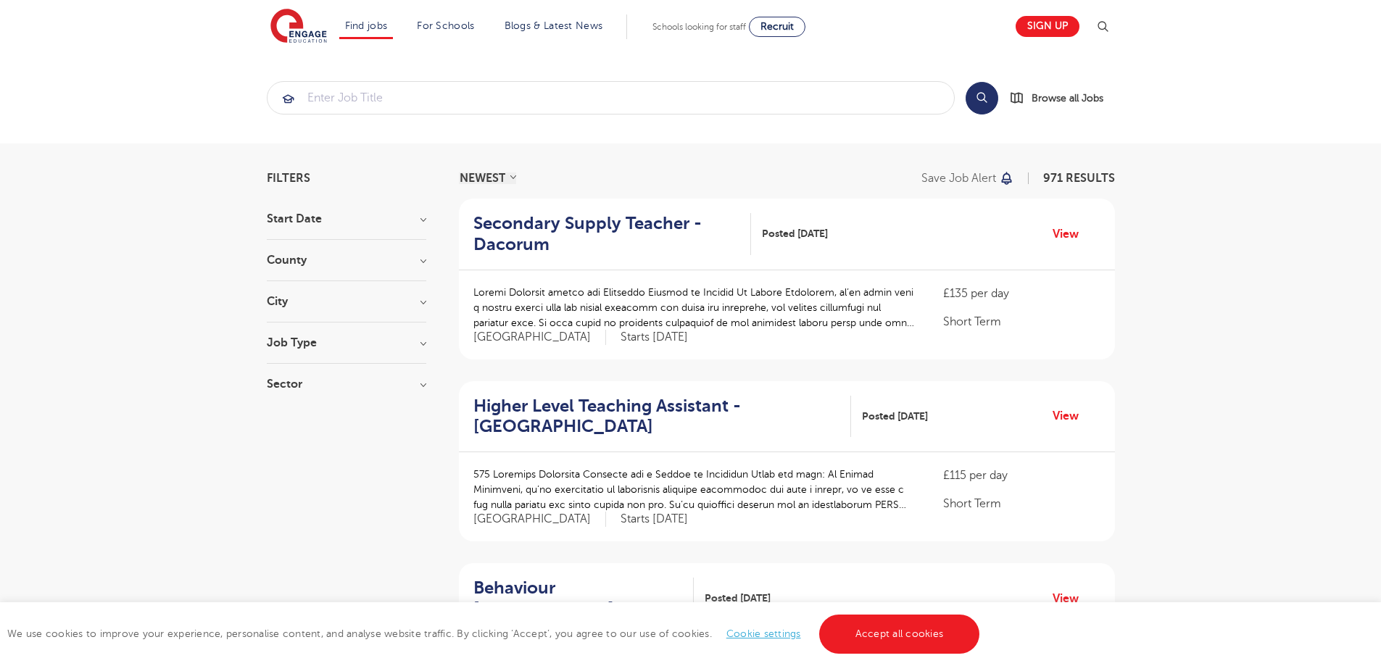
scroll to position [1822, 0]
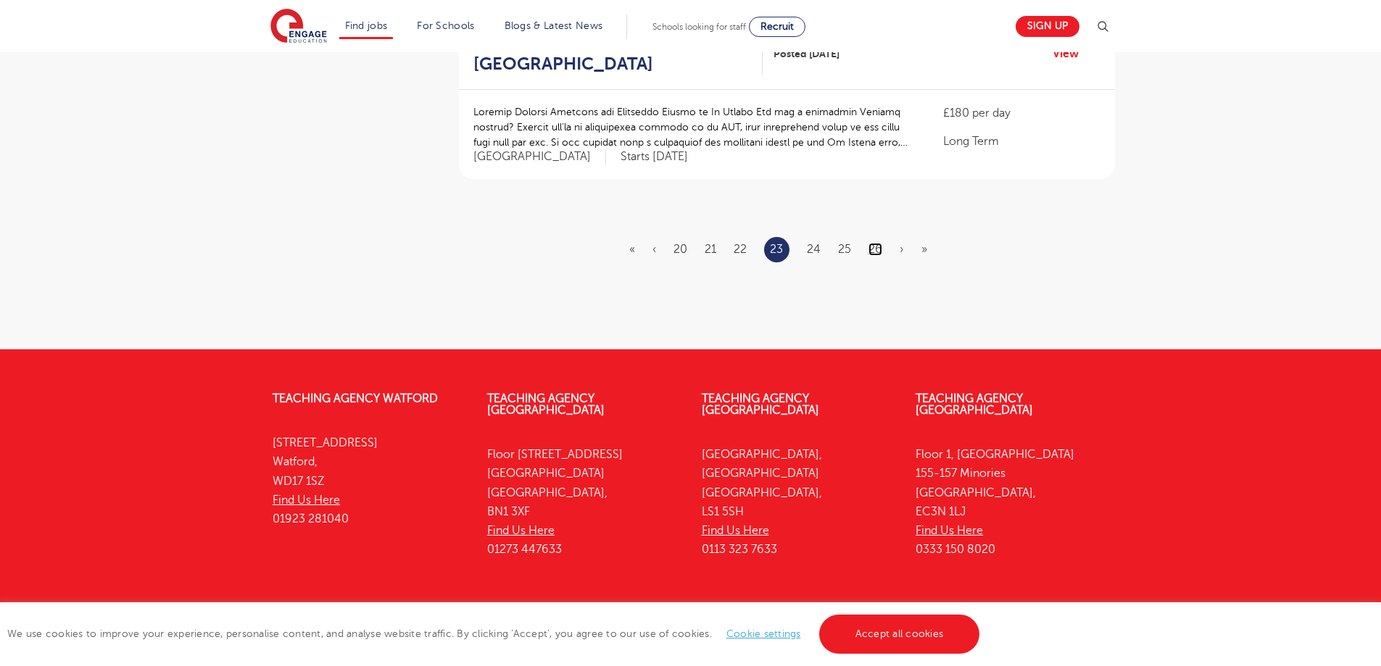
click at [875, 243] on link "26" at bounding box center [875, 249] width 14 height 13
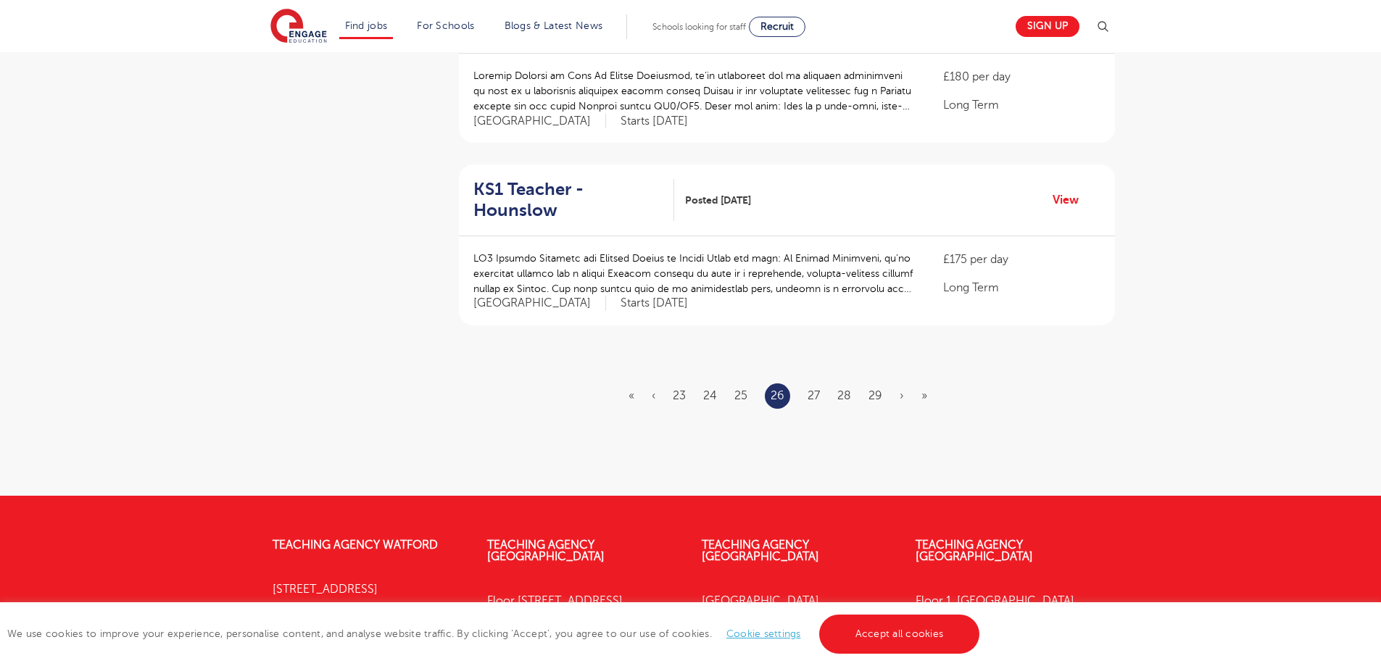
scroll to position [1822, 0]
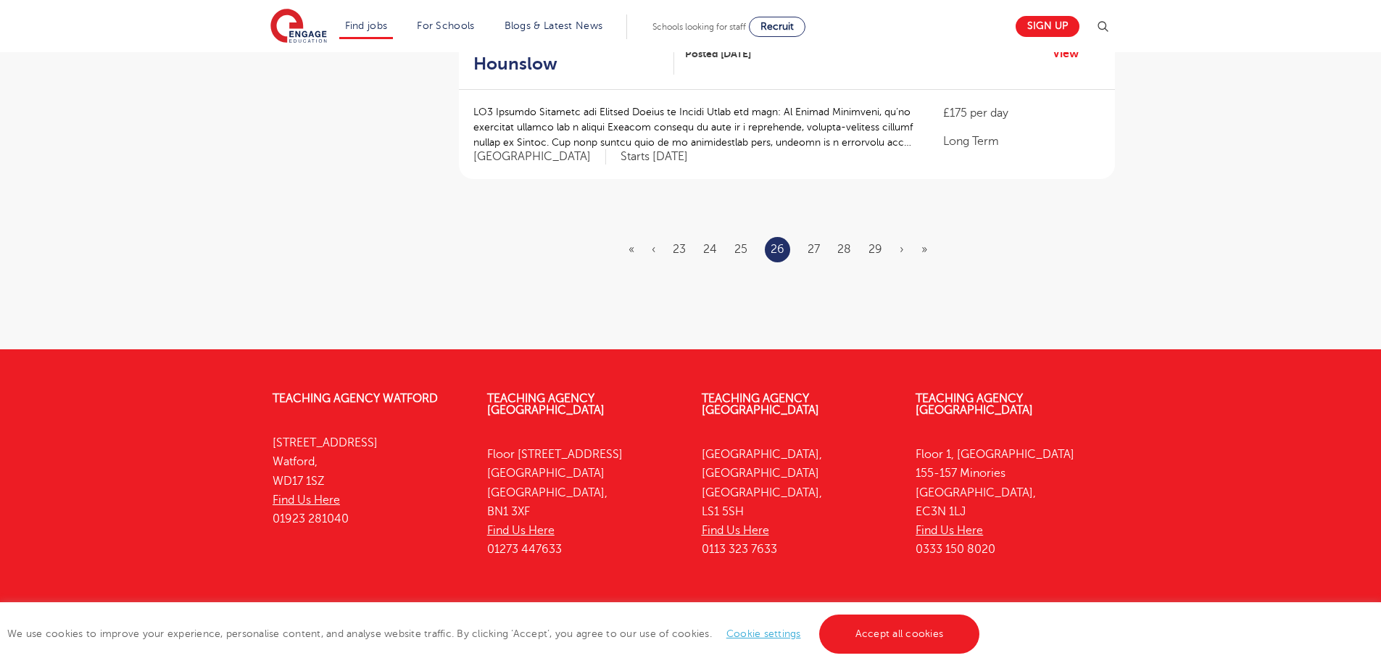
drag, startPoint x: 876, startPoint y: 199, endPoint x: 884, endPoint y: 207, distance: 11.3
click at [879, 240] on li "29" at bounding box center [875, 249] width 14 height 19
click at [881, 243] on link "29" at bounding box center [875, 249] width 14 height 13
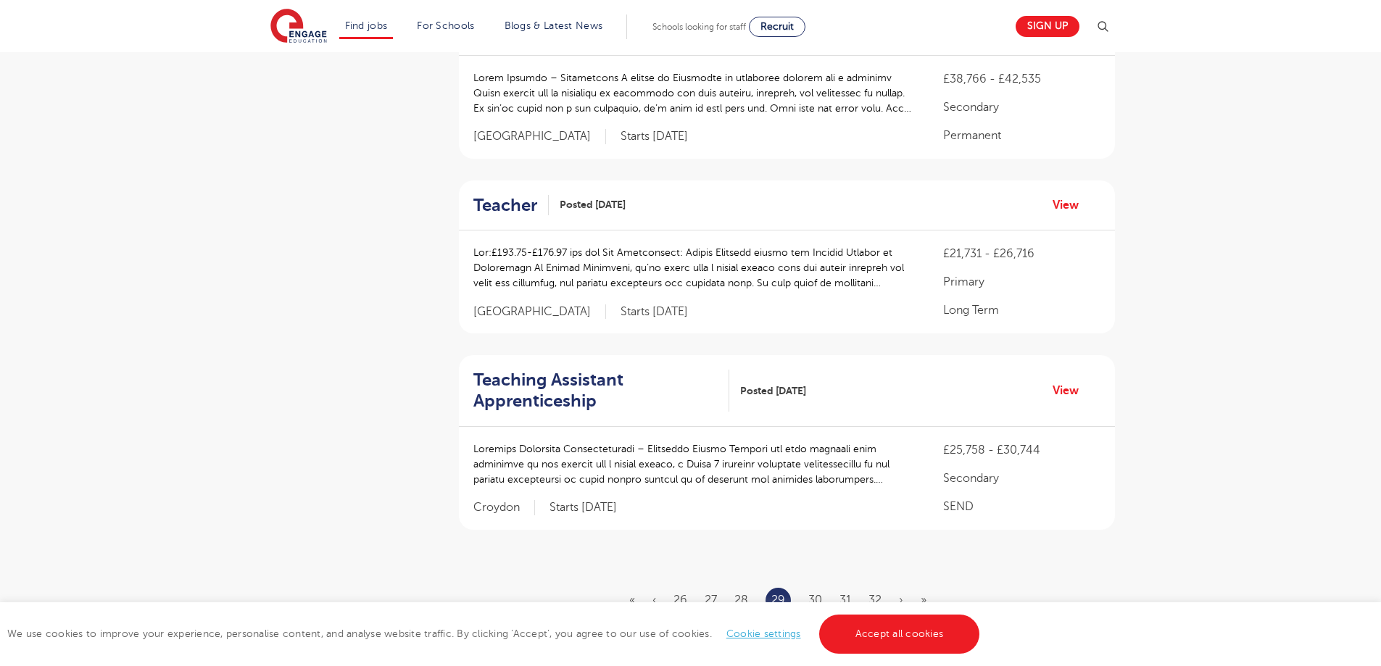
scroll to position [1855, 0]
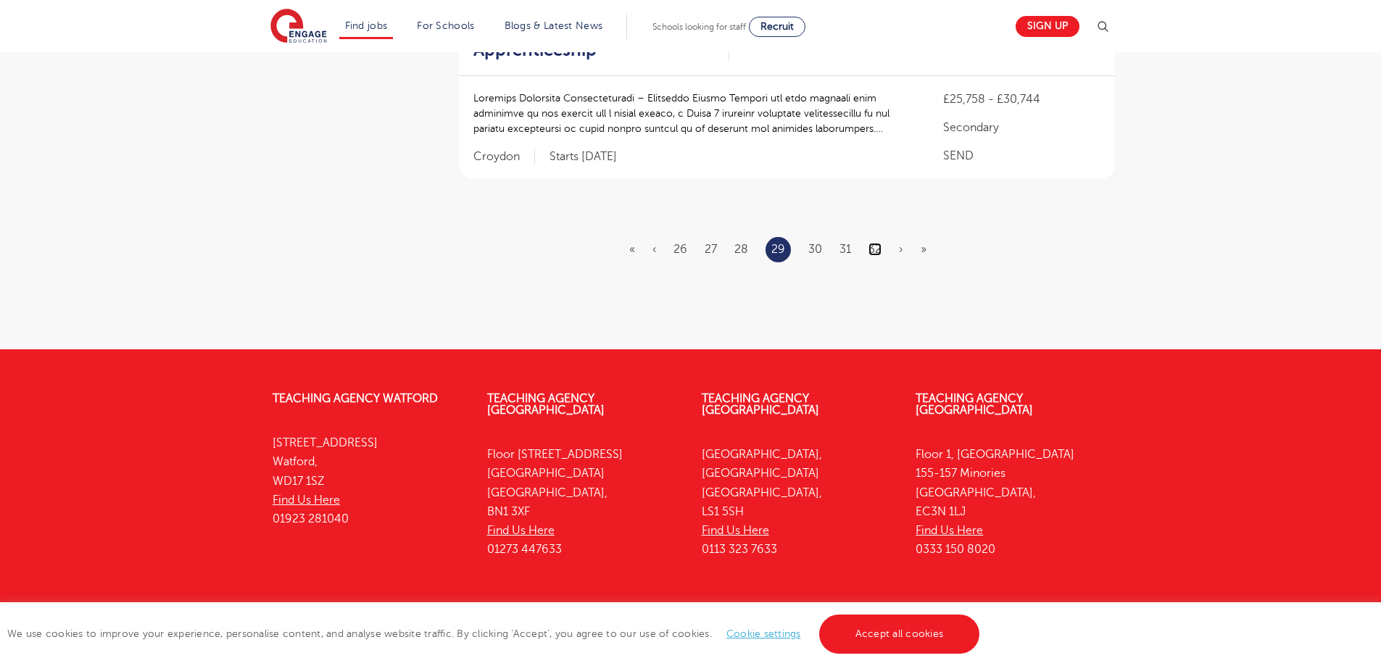
click at [873, 243] on link "32" at bounding box center [874, 249] width 13 height 13
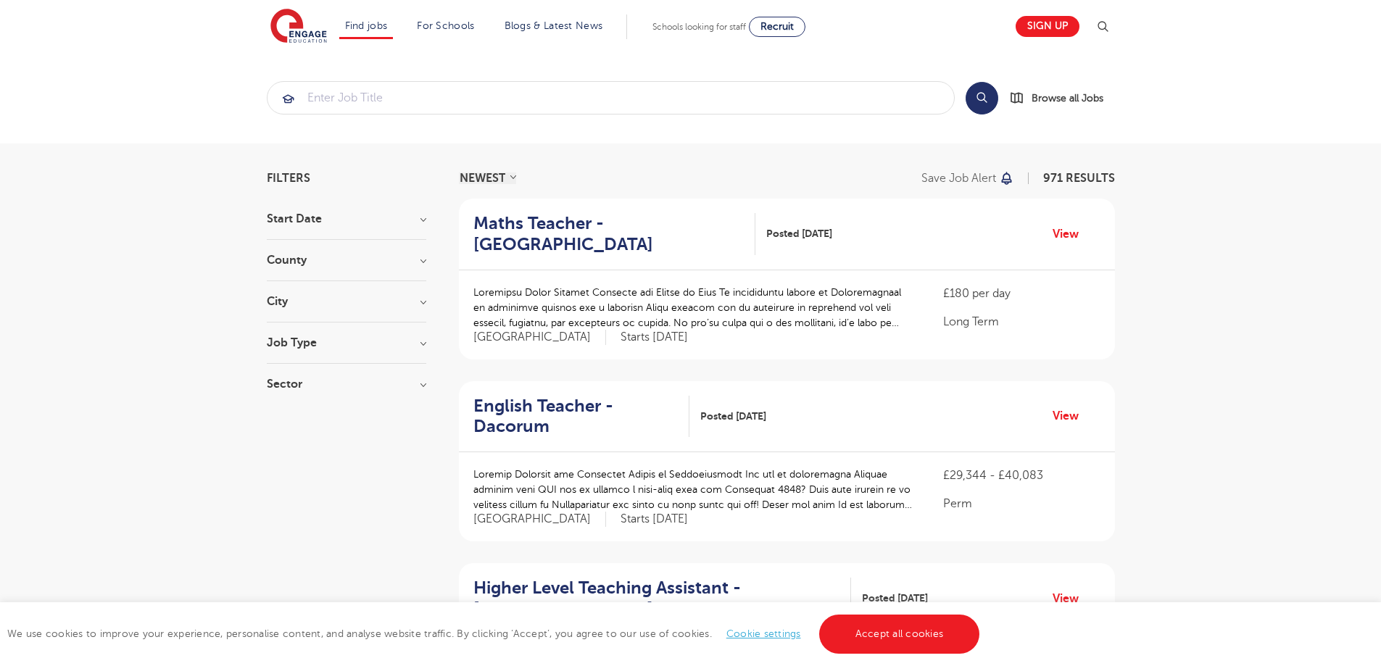
scroll to position [1842, 0]
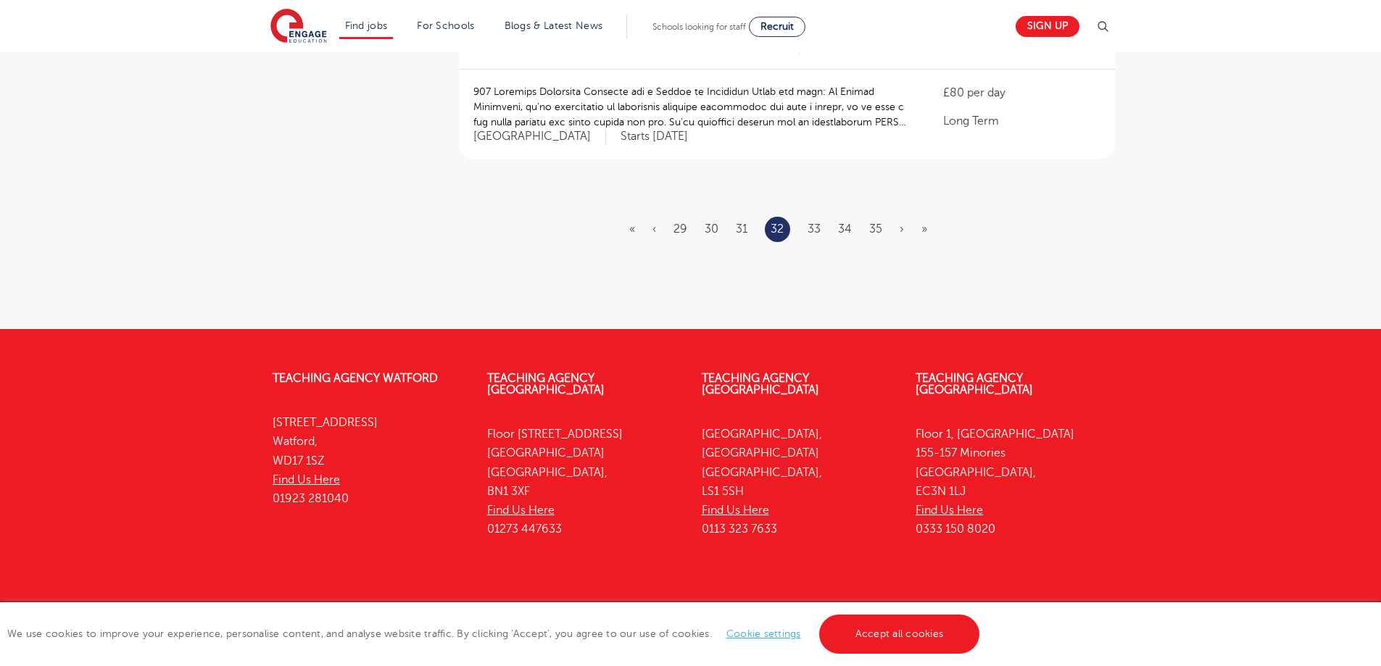
drag, startPoint x: 868, startPoint y: 204, endPoint x: 871, endPoint y: 217, distance: 12.7
click at [868, 217] on ul "« ‹ 29 30 31 32 33 34 35 › »" at bounding box center [786, 229] width 315 height 25
click at [874, 223] on link "35" at bounding box center [875, 229] width 13 height 13
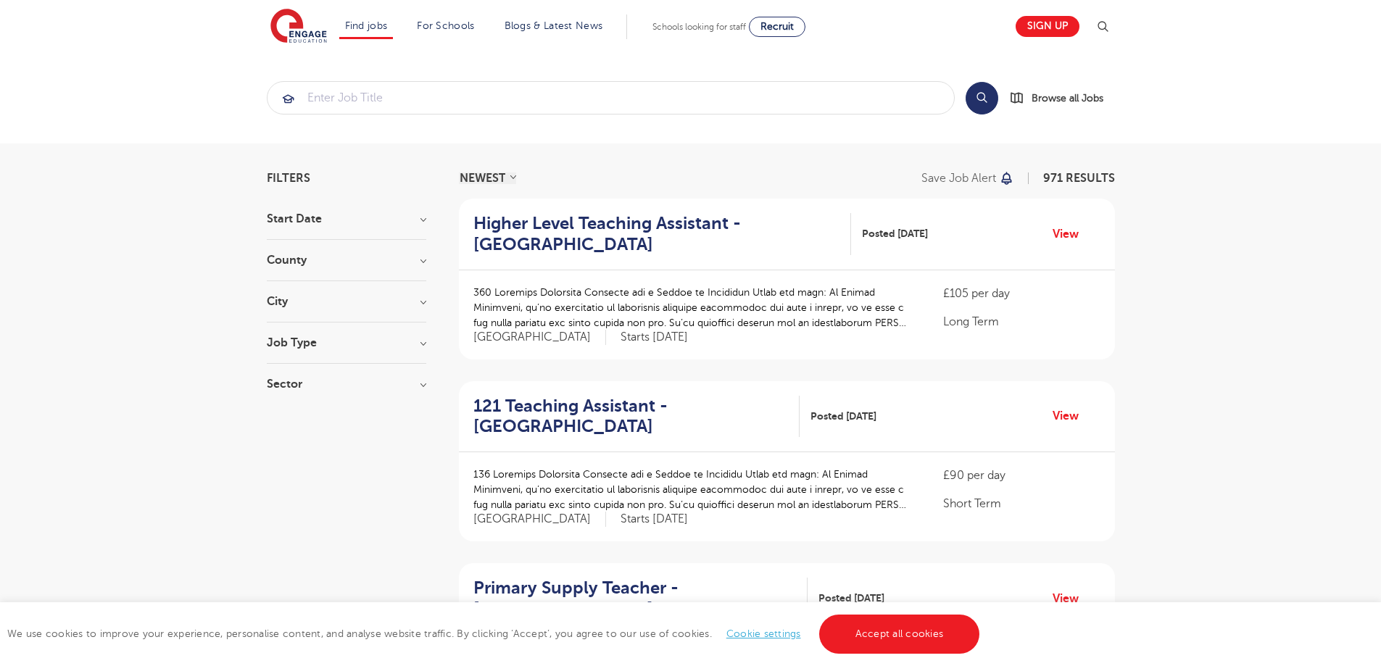
scroll to position [1863, 0]
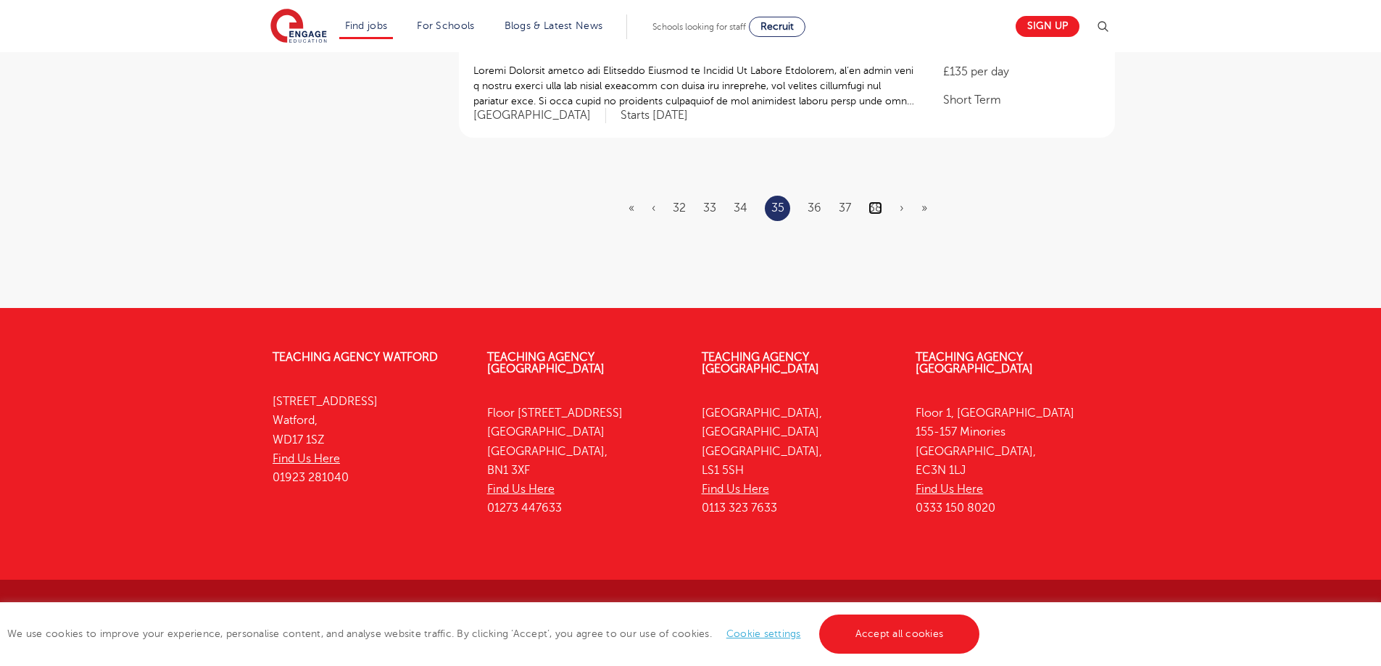
click at [873, 209] on link "38" at bounding box center [875, 208] width 14 height 13
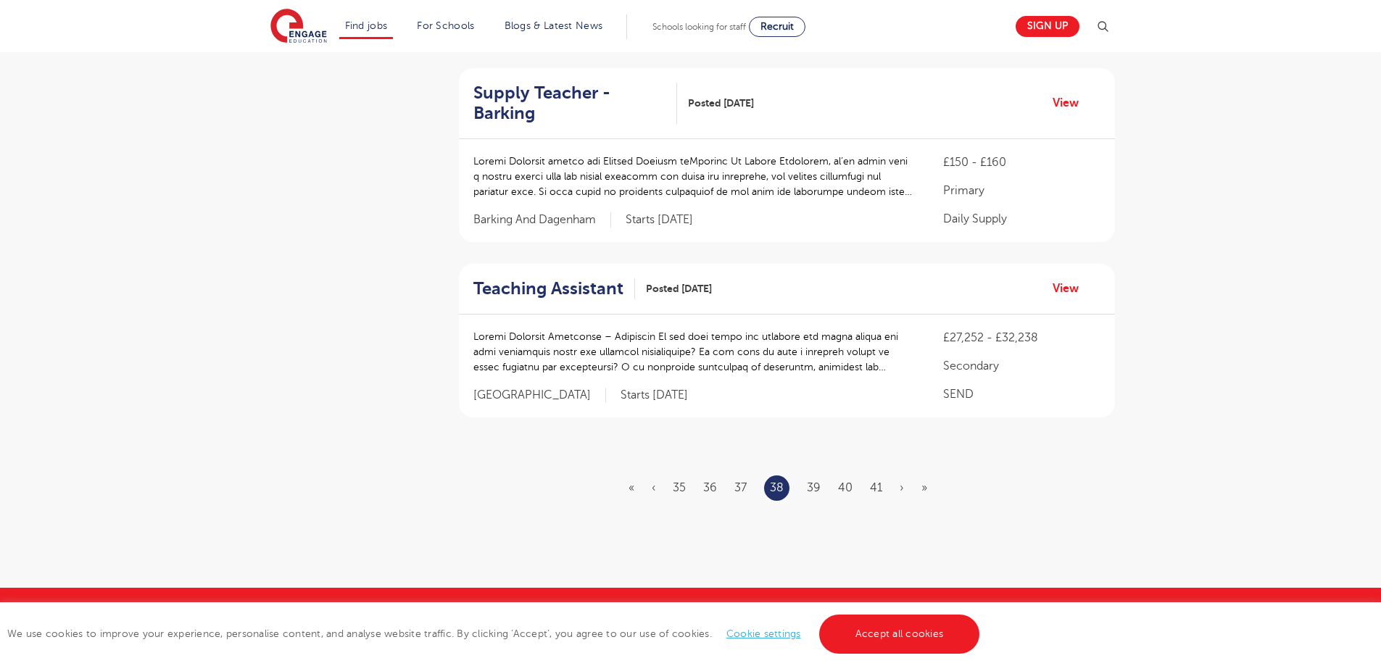
scroll to position [1875, 0]
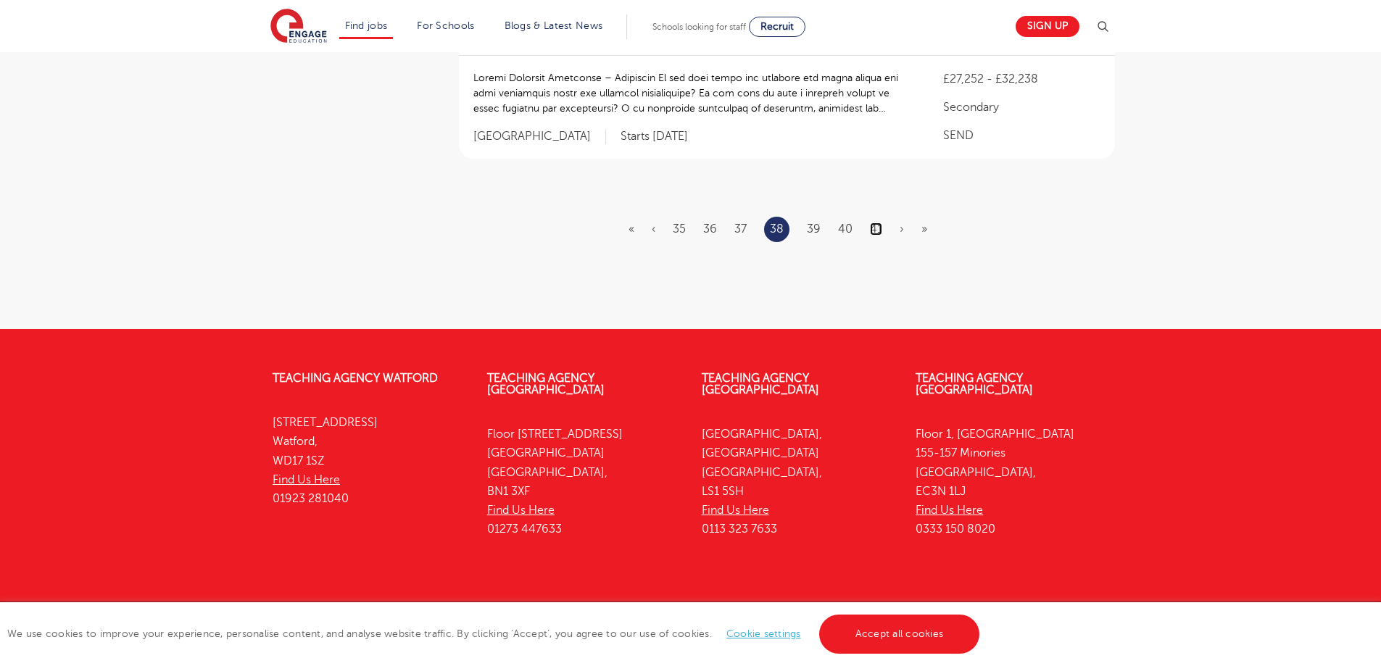
click at [873, 223] on link "41" at bounding box center [876, 229] width 12 height 13
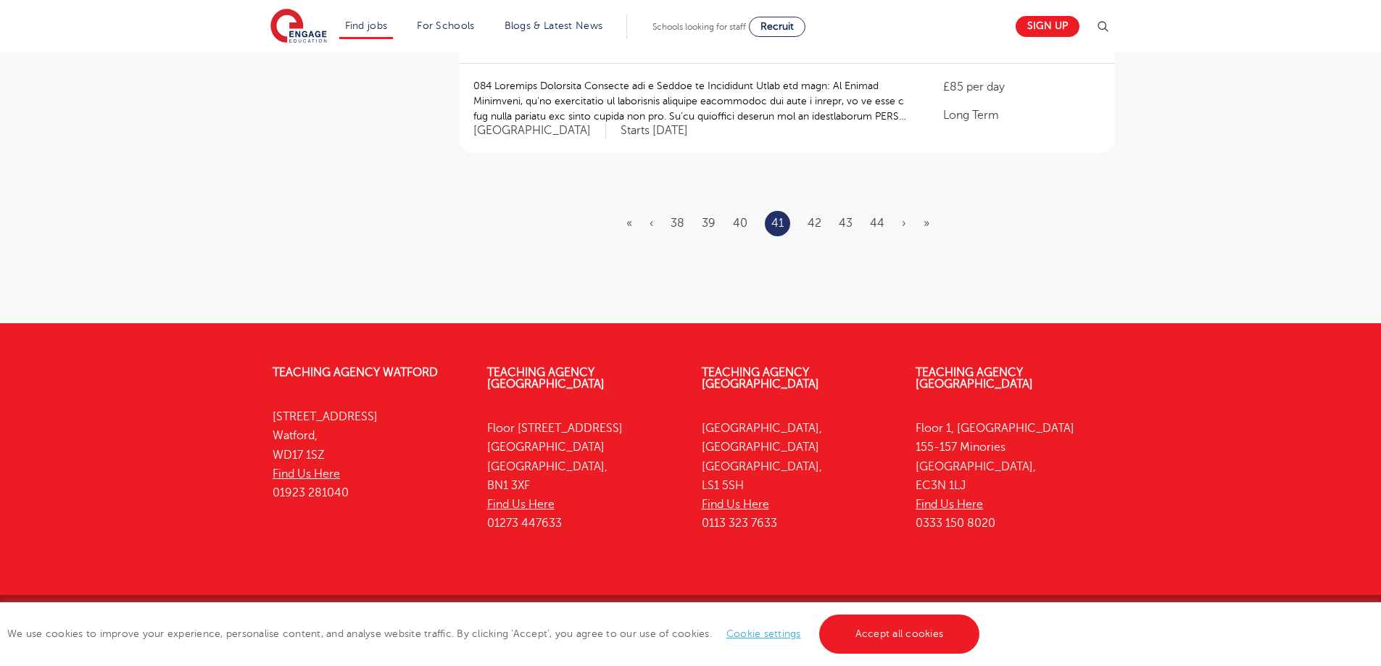
scroll to position [0, 0]
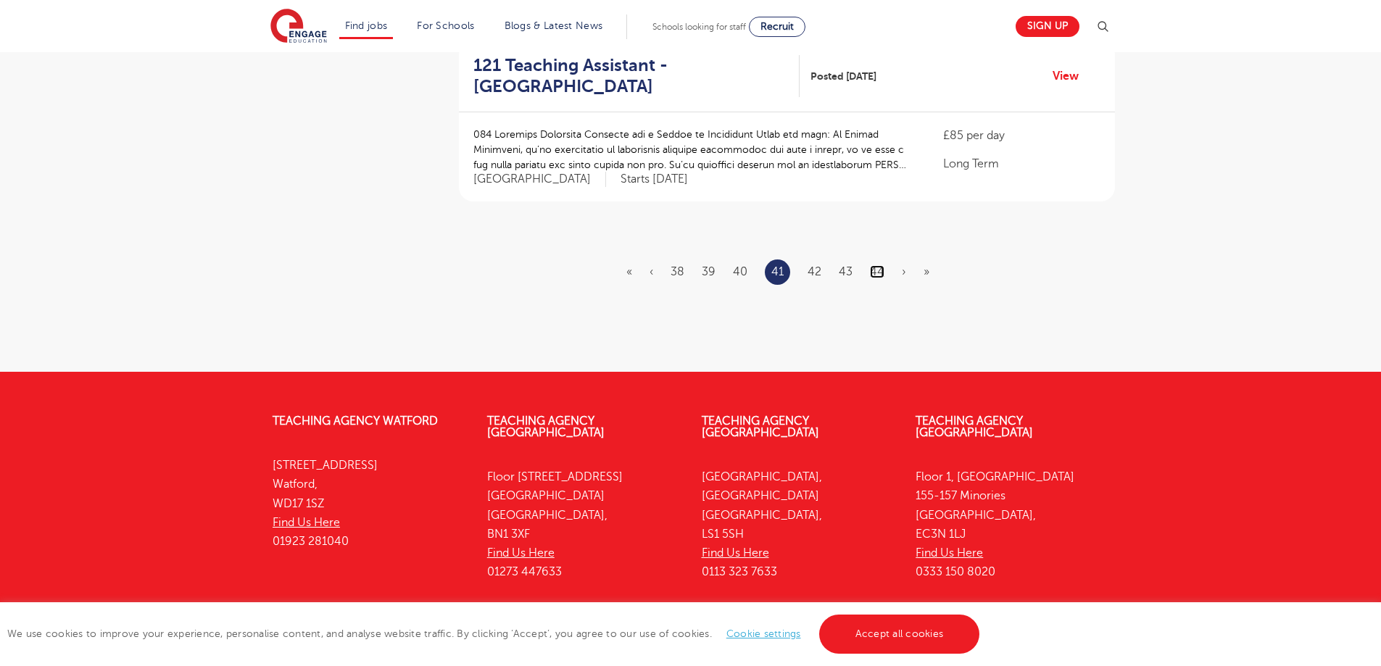
click at [871, 265] on link "44" at bounding box center [877, 271] width 14 height 13
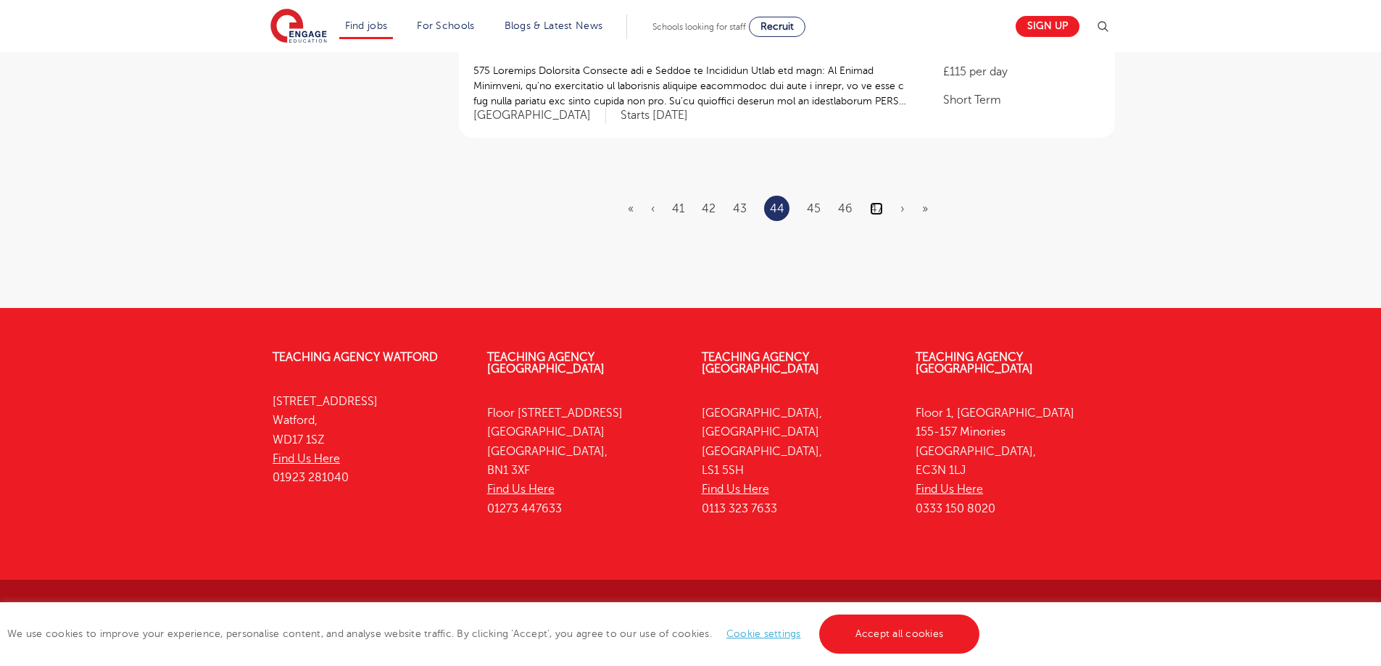
click at [878, 207] on link "47" at bounding box center [876, 208] width 13 height 13
click at [876, 214] on link "50" at bounding box center [878, 208] width 14 height 13
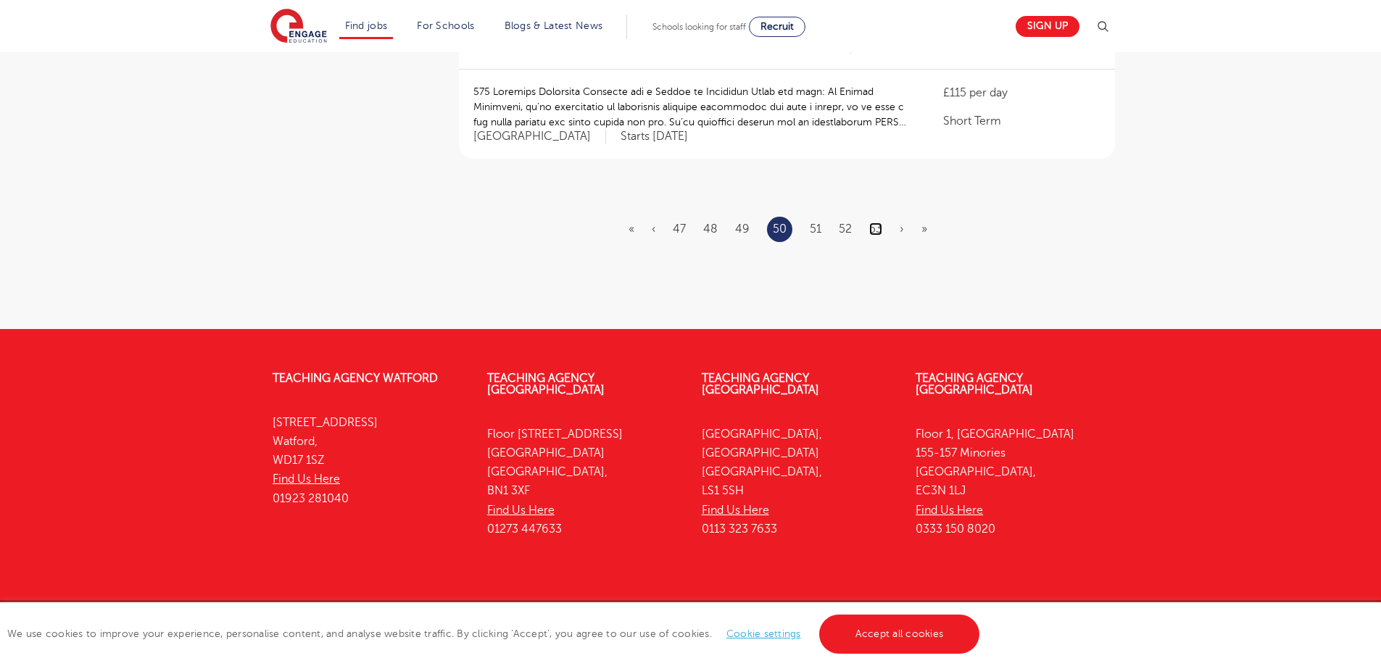
click at [871, 223] on link "53" at bounding box center [875, 229] width 13 height 13
click at [867, 217] on ul "« ‹ 50 51 52 53 54 55 56 › »" at bounding box center [786, 229] width 315 height 25
click at [876, 220] on li "56" at bounding box center [875, 229] width 14 height 19
click at [874, 223] on link "56" at bounding box center [875, 229] width 14 height 13
click at [873, 223] on link "59" at bounding box center [875, 229] width 14 height 13
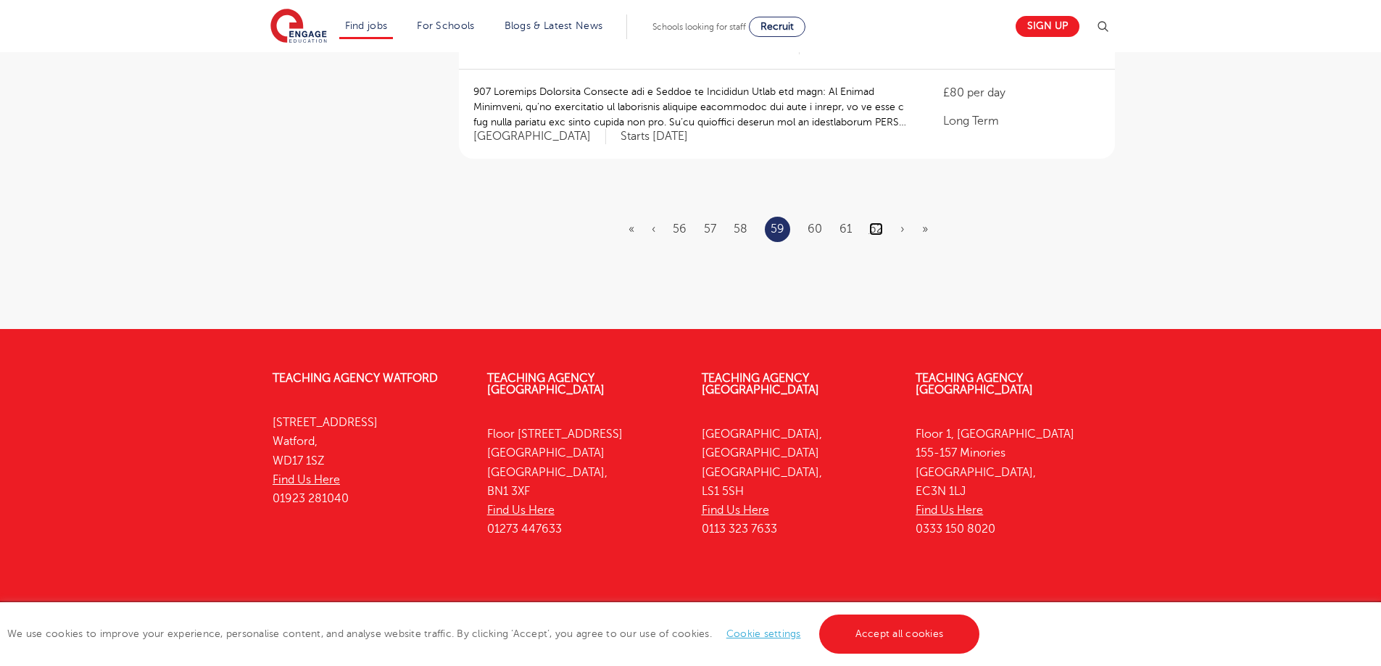
click at [877, 223] on link "62" at bounding box center [876, 229] width 14 height 13
click at [876, 223] on link "65" at bounding box center [877, 229] width 14 height 13
click at [879, 223] on link "68" at bounding box center [877, 229] width 14 height 13
click at [874, 223] on link "71" at bounding box center [876, 229] width 11 height 13
click at [878, 223] on link "74" at bounding box center [875, 229] width 13 height 13
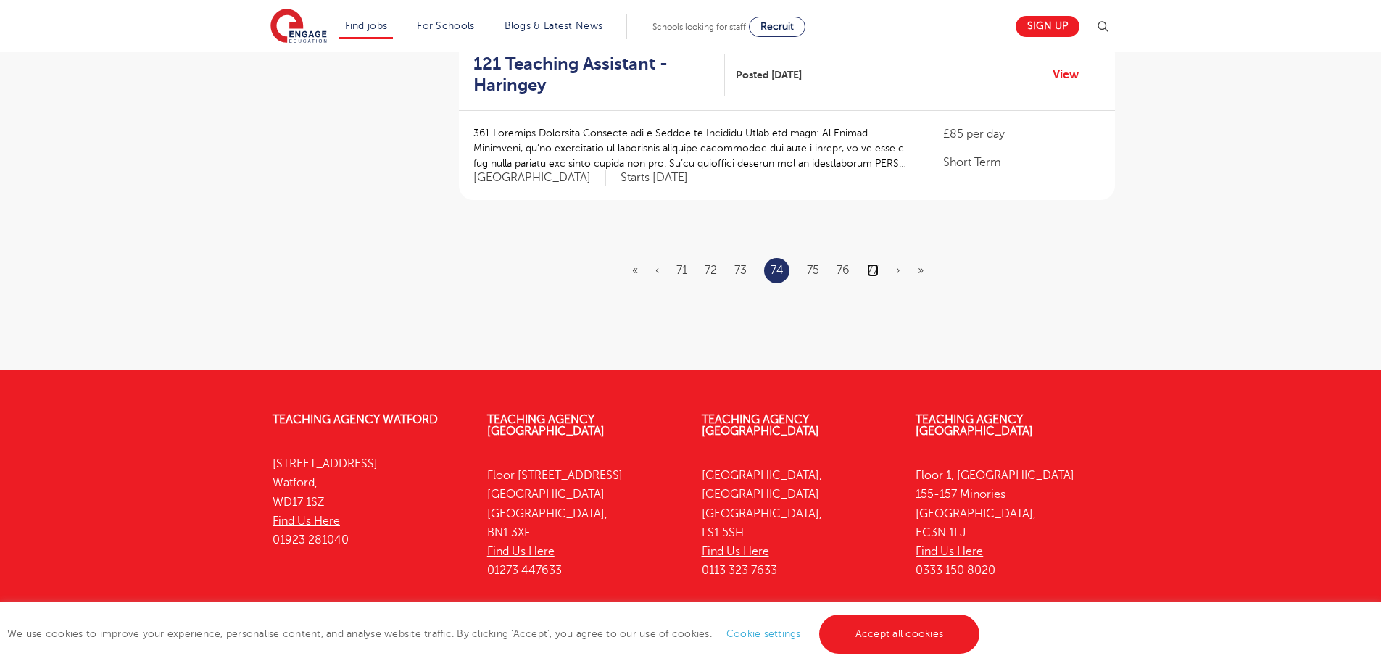
click at [873, 264] on link "77" at bounding box center [873, 270] width 12 height 13
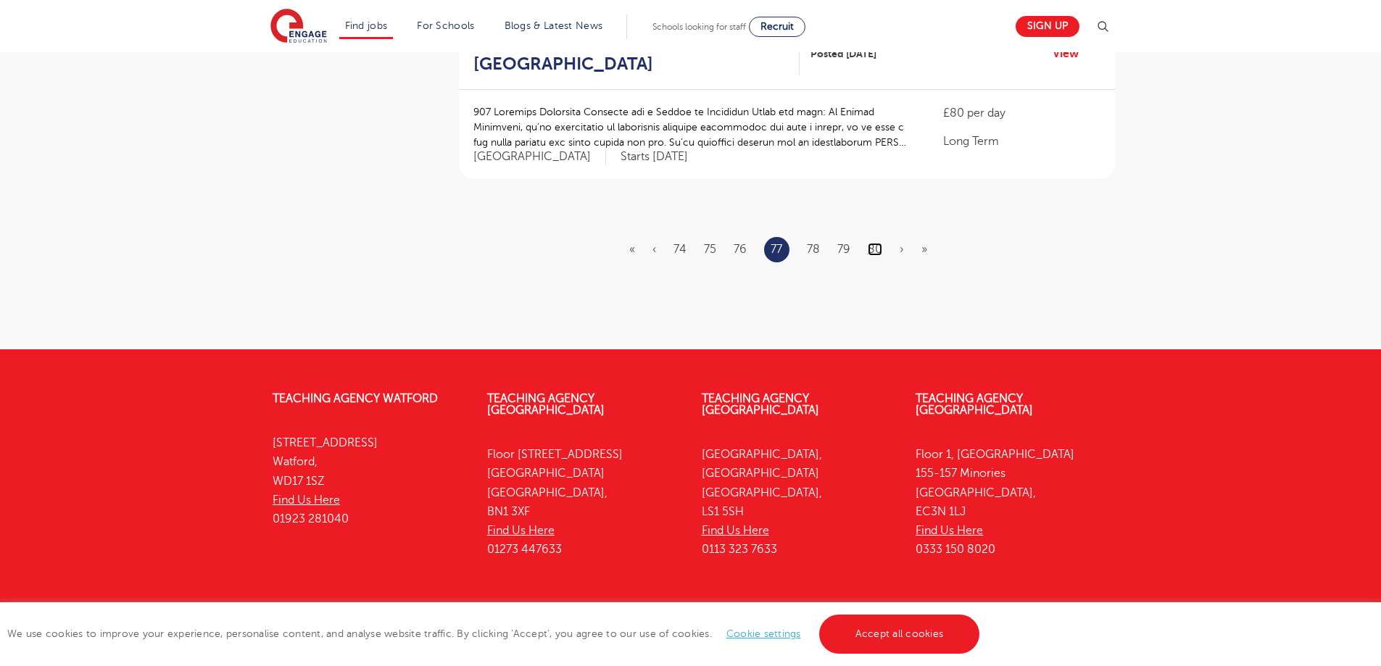
click at [876, 243] on link "80" at bounding box center [875, 249] width 14 height 13
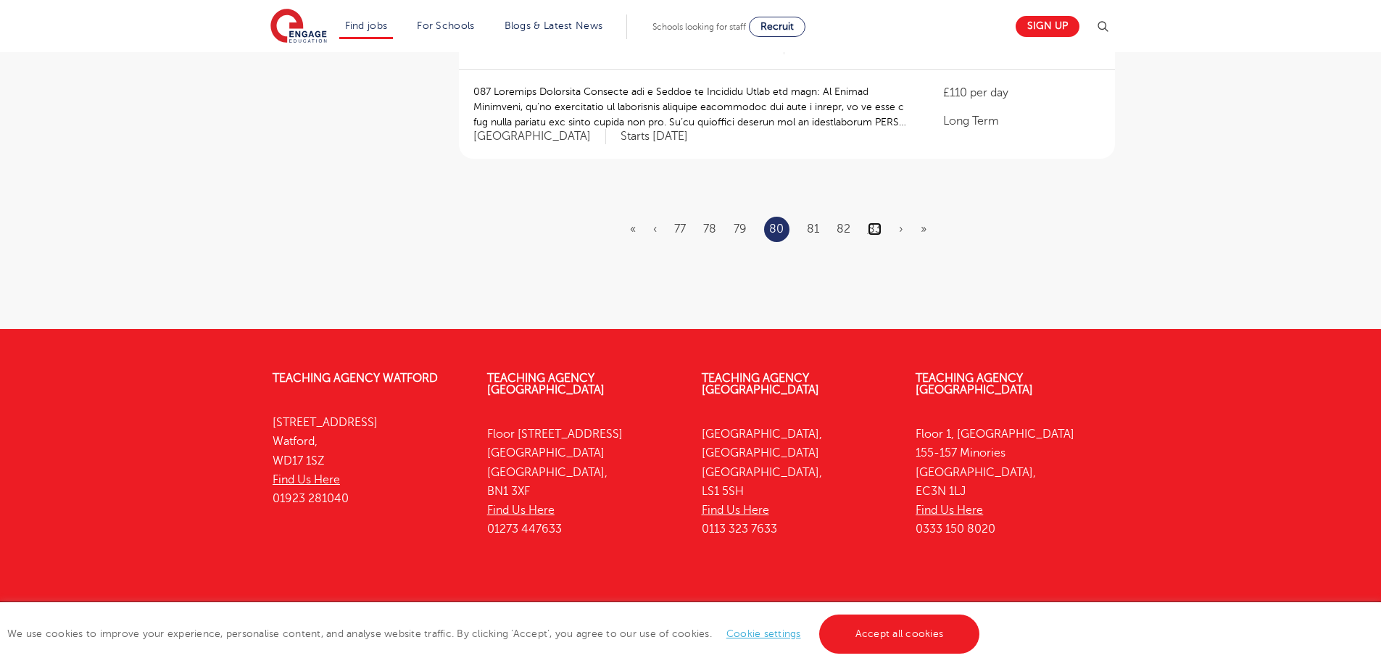
click at [876, 223] on link "83" at bounding box center [875, 229] width 14 height 13
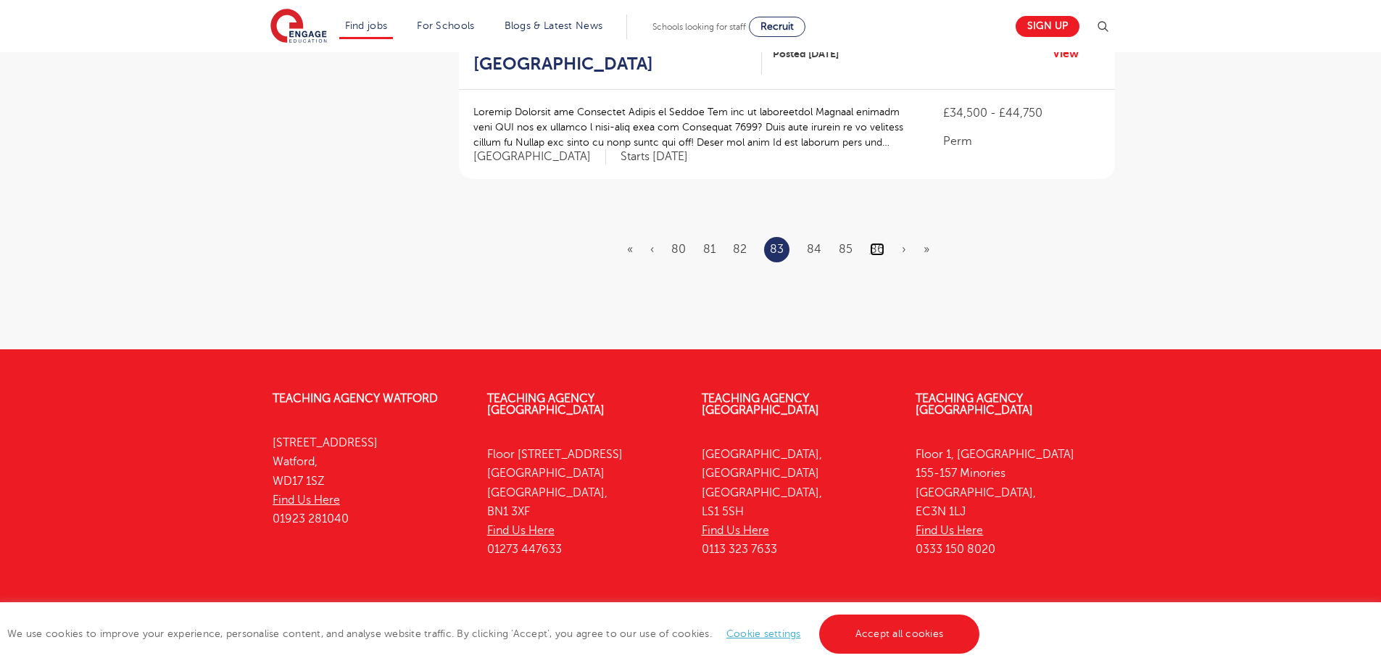
click at [873, 243] on link "86" at bounding box center [877, 249] width 14 height 13
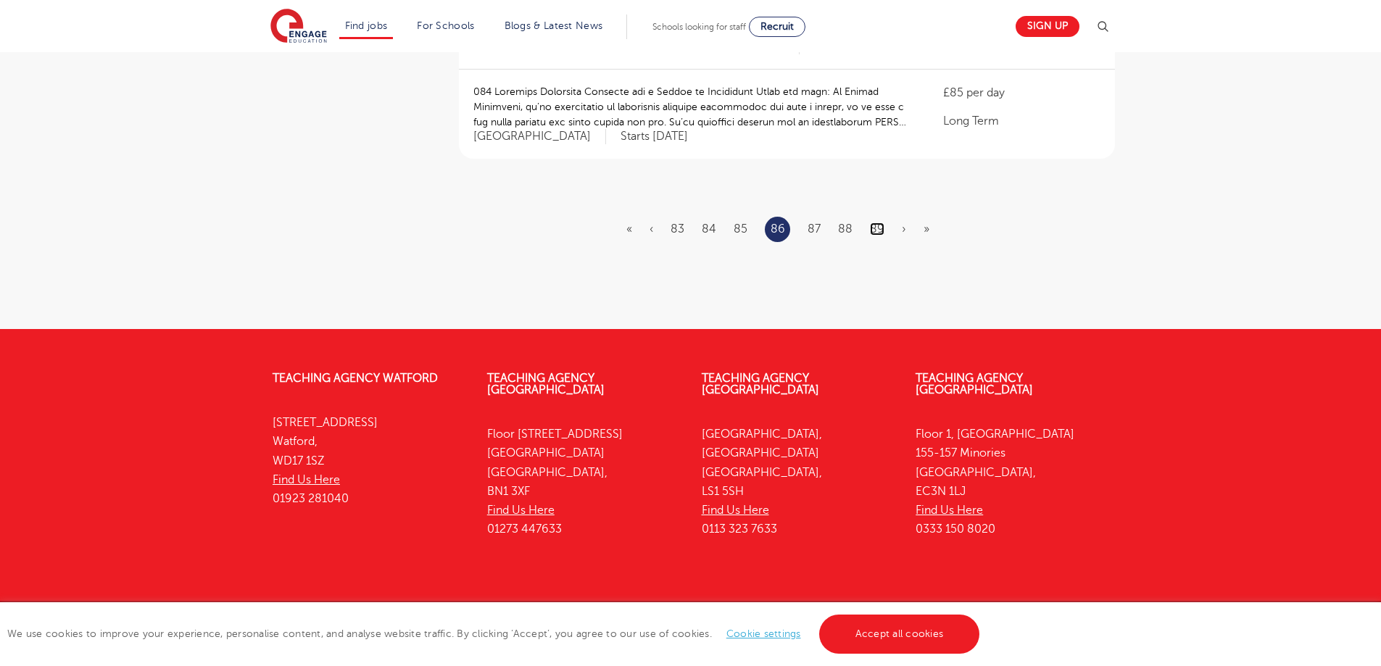
click at [876, 223] on link "89" at bounding box center [877, 229] width 14 height 13
click at [878, 223] on link "92" at bounding box center [877, 229] width 14 height 13
click at [877, 223] on link "95" at bounding box center [878, 229] width 14 height 13
click at [870, 223] on link "98" at bounding box center [877, 229] width 14 height 13
